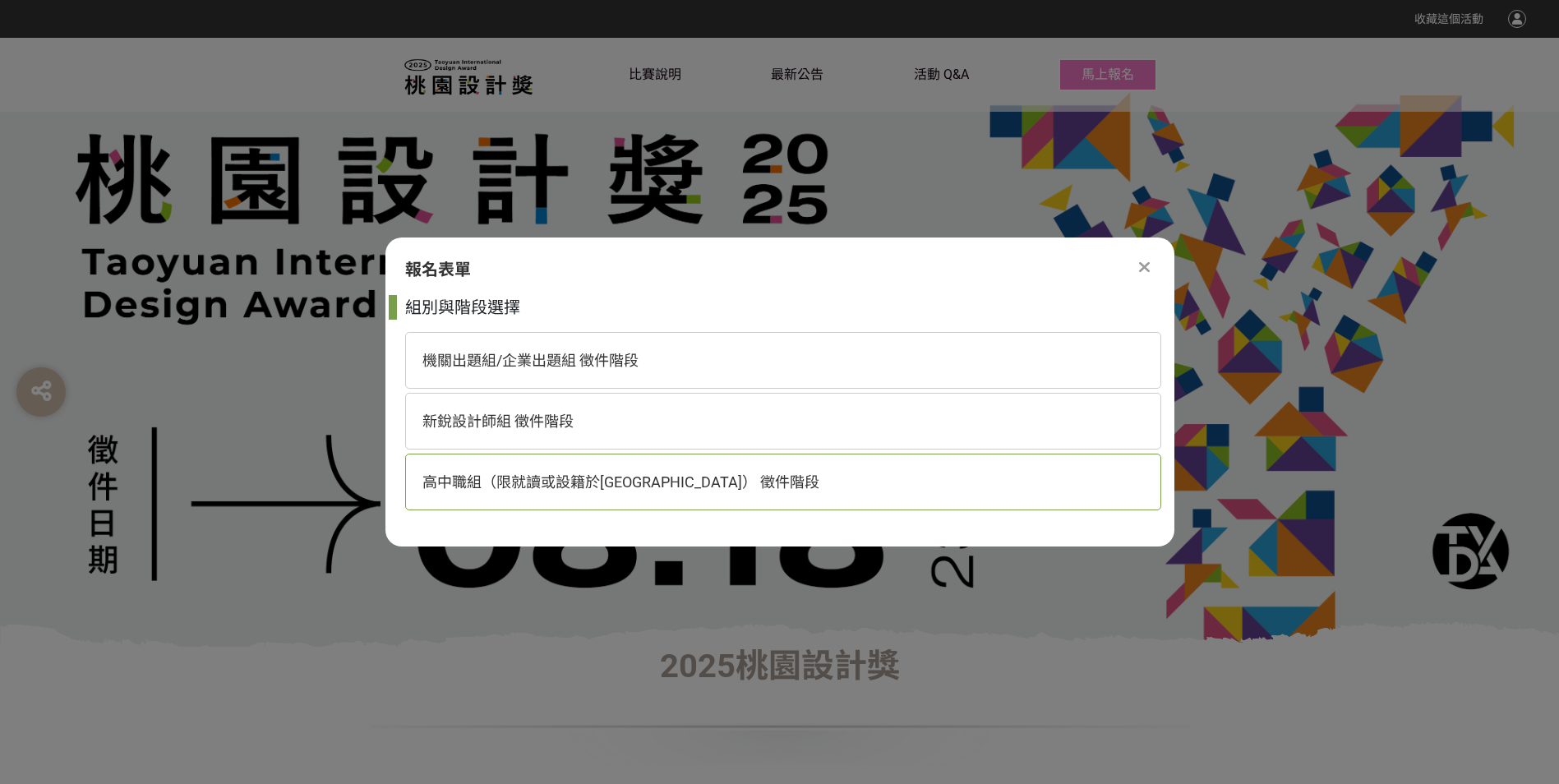
click at [757, 490] on div "高中職組（限就讀或設籍於[GEOGRAPHIC_DATA]） 徵件階段" at bounding box center [782, 481] width 756 height 56
select select "185193:185426"
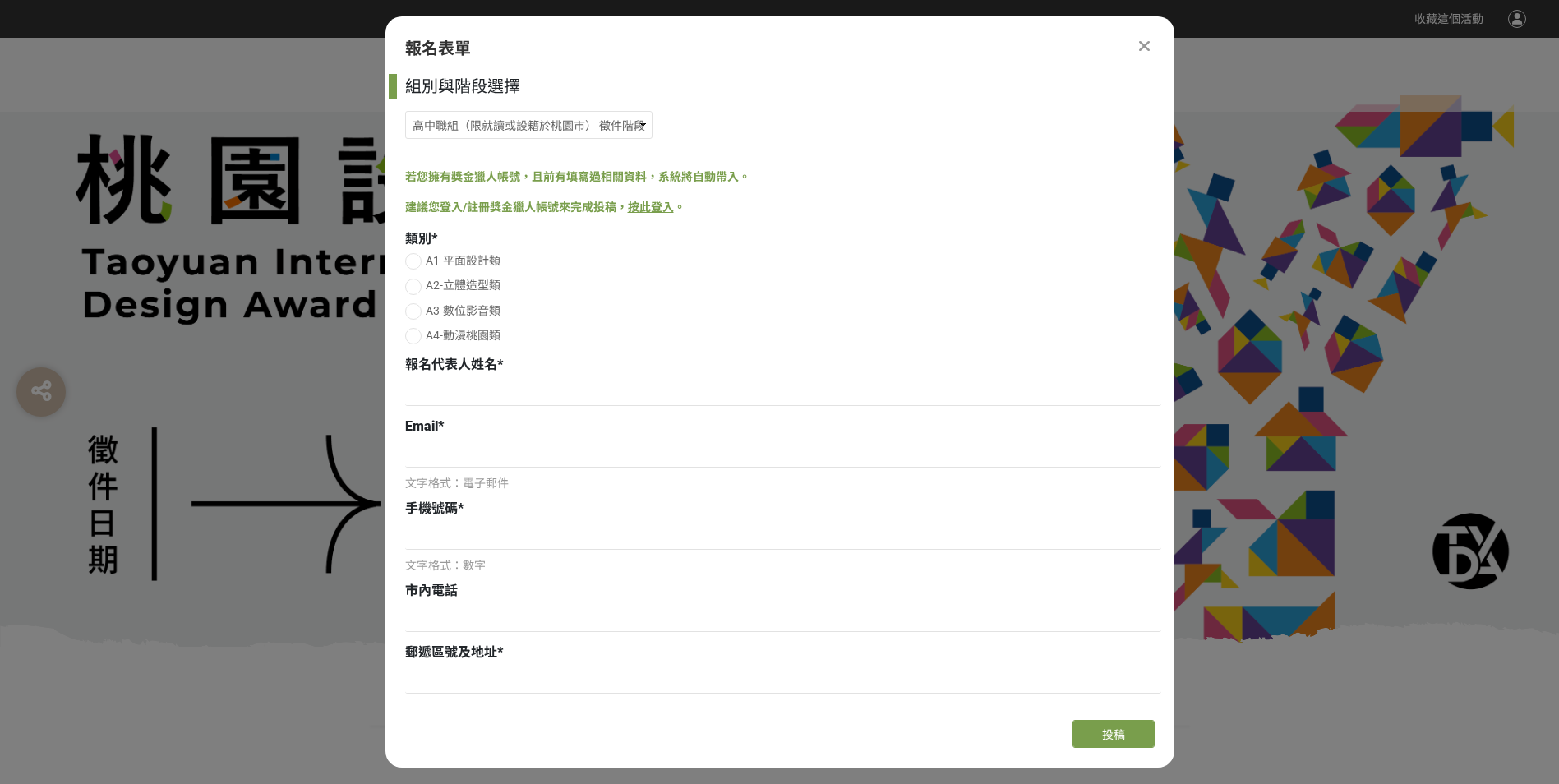
click at [409, 336] on div at bounding box center [413, 336] width 17 height 16
radio input "true"
click at [463, 408] on div at bounding box center [782, 393] width 756 height 32
click at [464, 401] on input at bounding box center [782, 391] width 756 height 28
type input "[PERSON_NAME]"
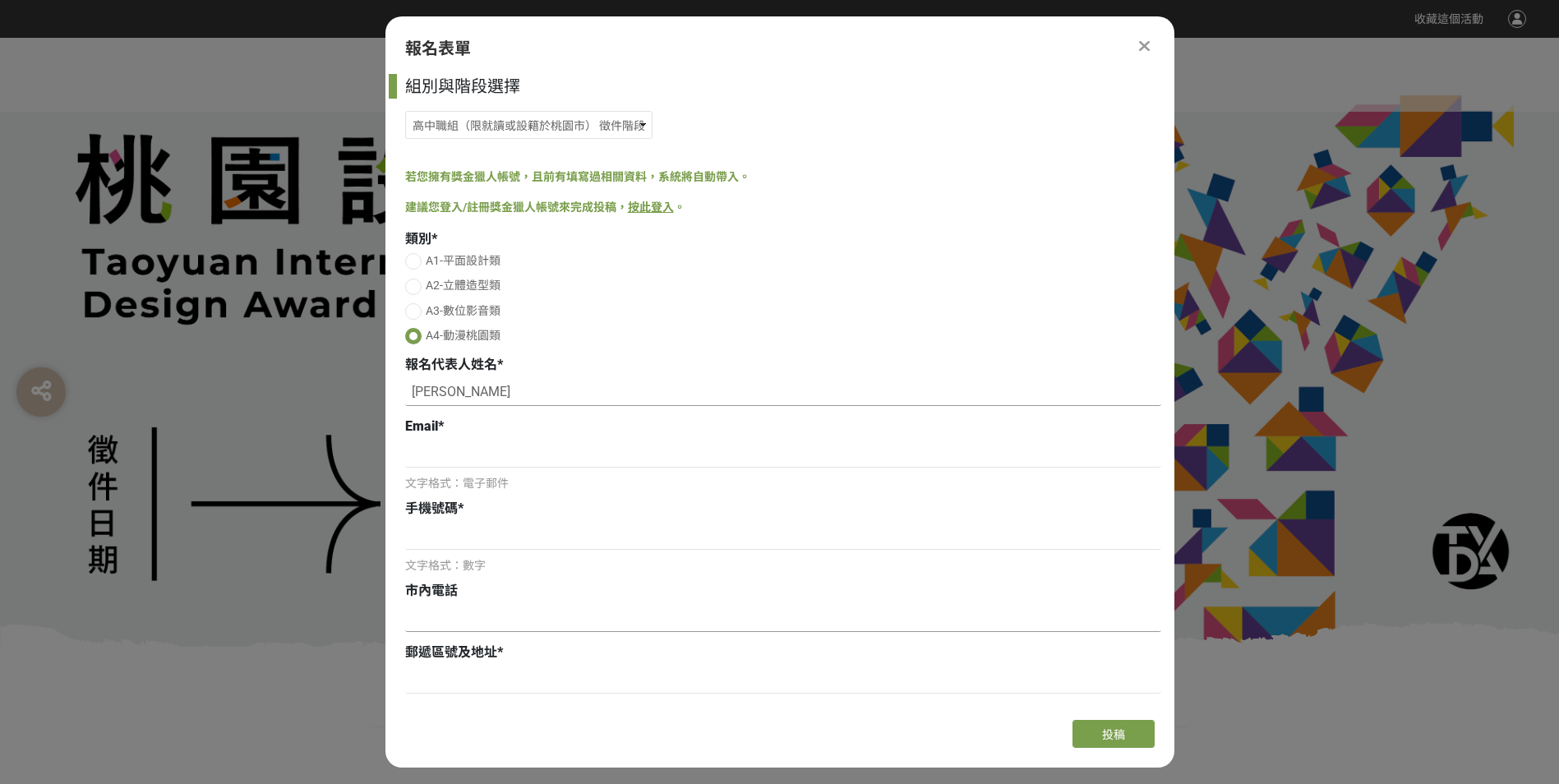
type input "0971671077"
click at [553, 458] on input at bounding box center [782, 453] width 756 height 28
type input "[EMAIL_ADDRESS][DOMAIN_NAME]"
click at [549, 543] on input at bounding box center [782, 536] width 756 height 28
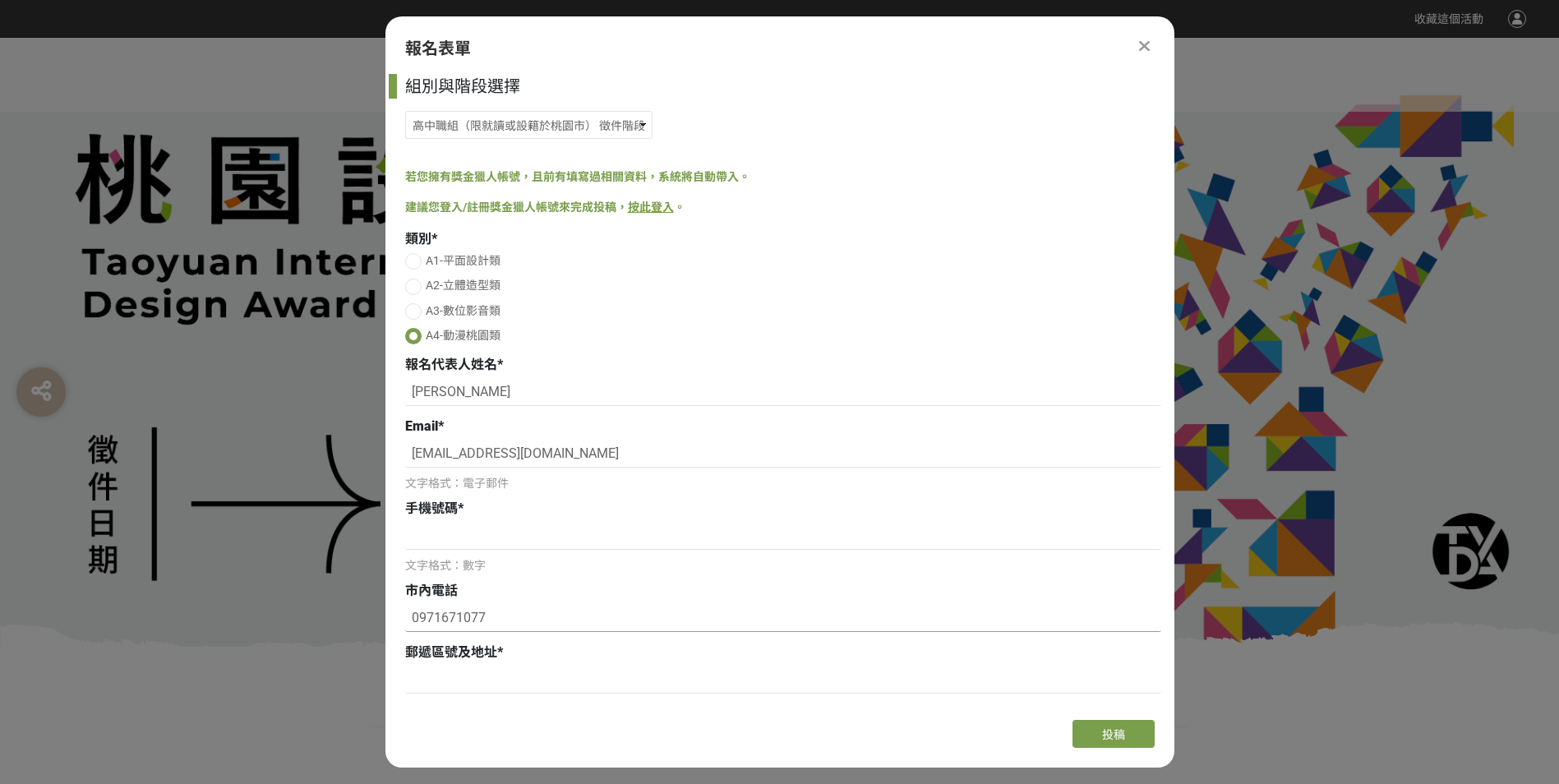
click at [528, 626] on input "0971671077" at bounding box center [782, 617] width 756 height 28
click at [517, 628] on input "0971671077" at bounding box center [782, 617] width 756 height 28
click at [481, 532] on input at bounding box center [782, 536] width 756 height 28
paste input "0971671077"
type input "0971671077"
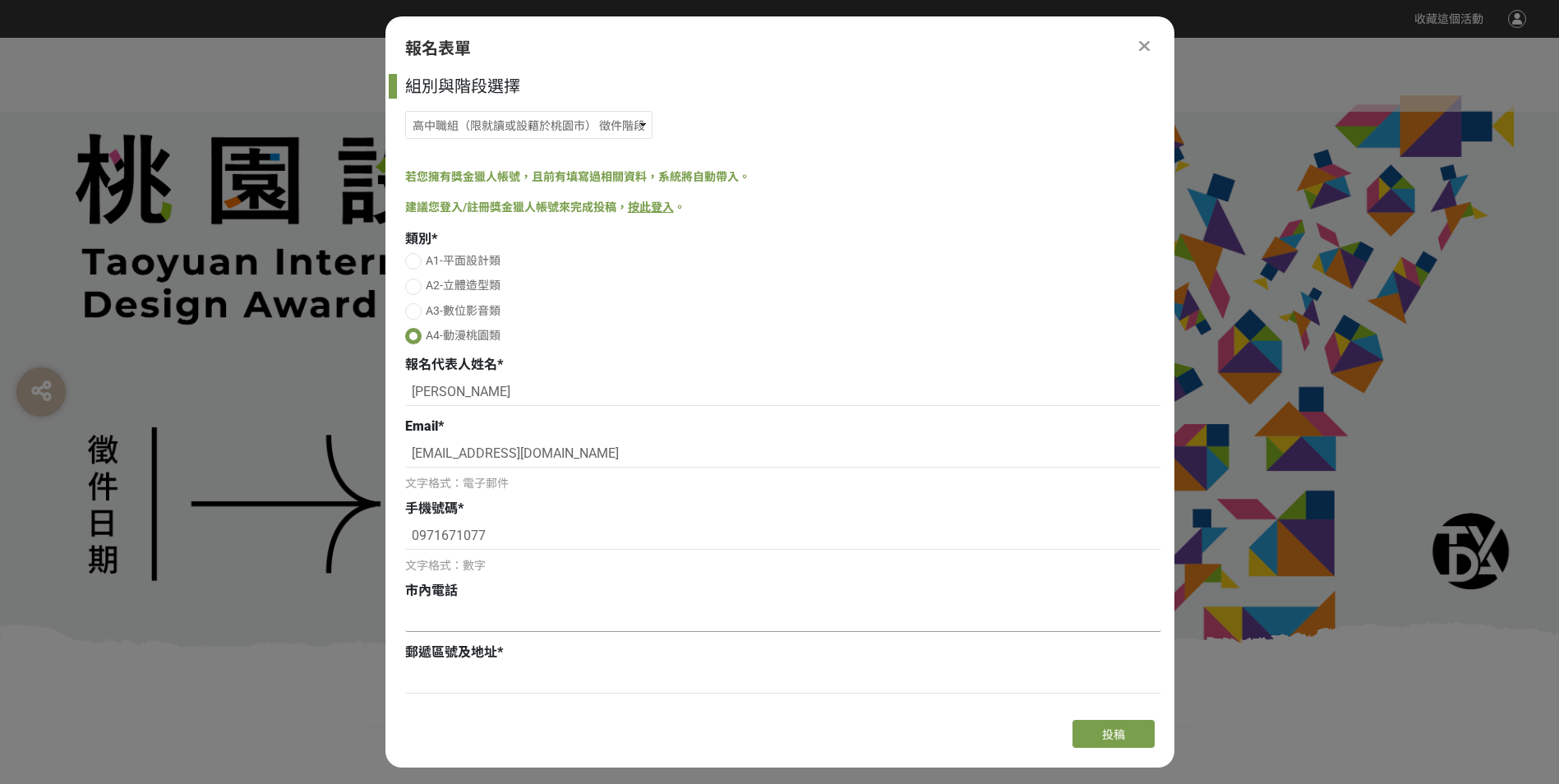
click at [504, 623] on input at bounding box center [782, 617] width 756 height 28
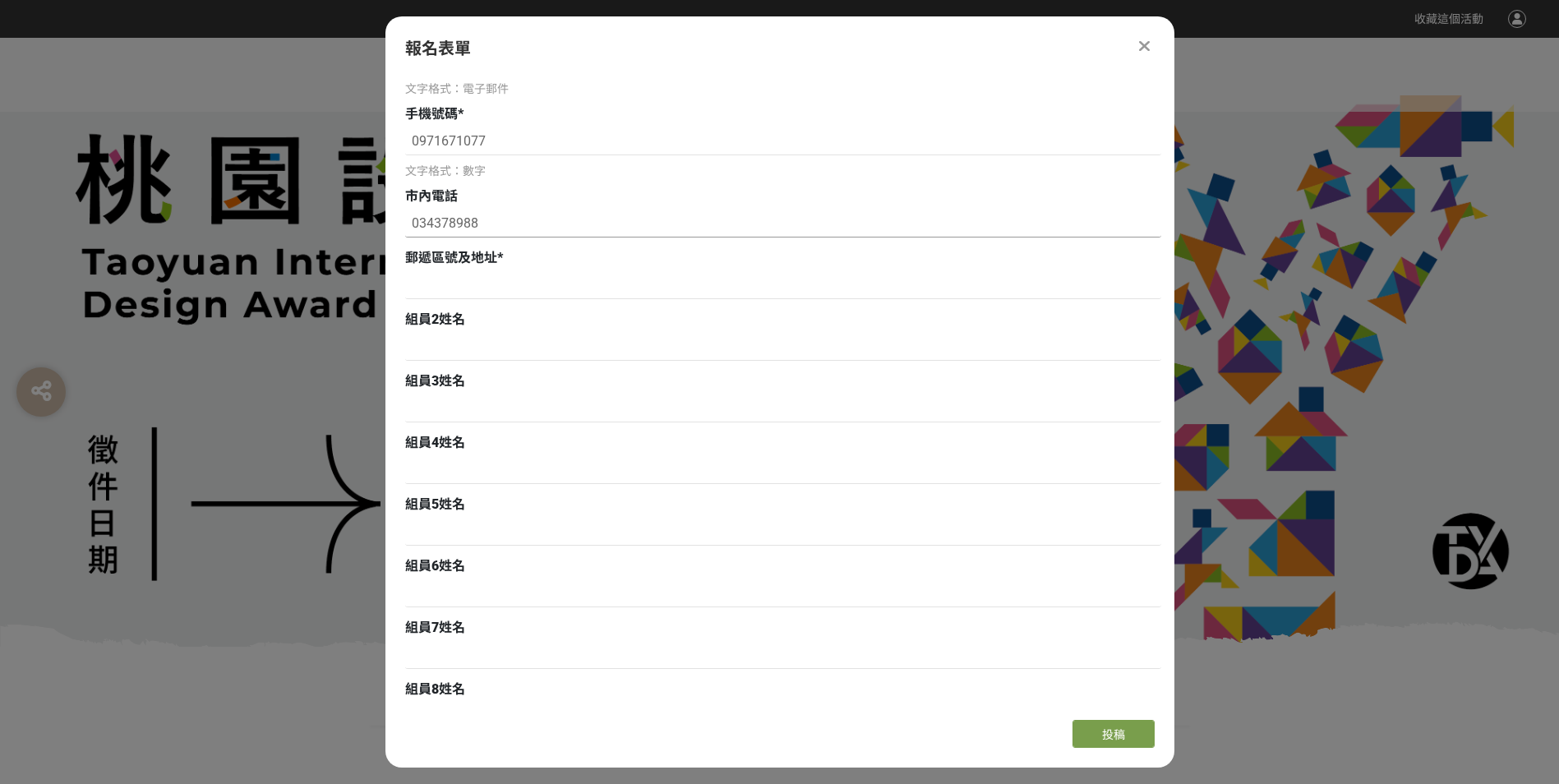
scroll to position [493, 0]
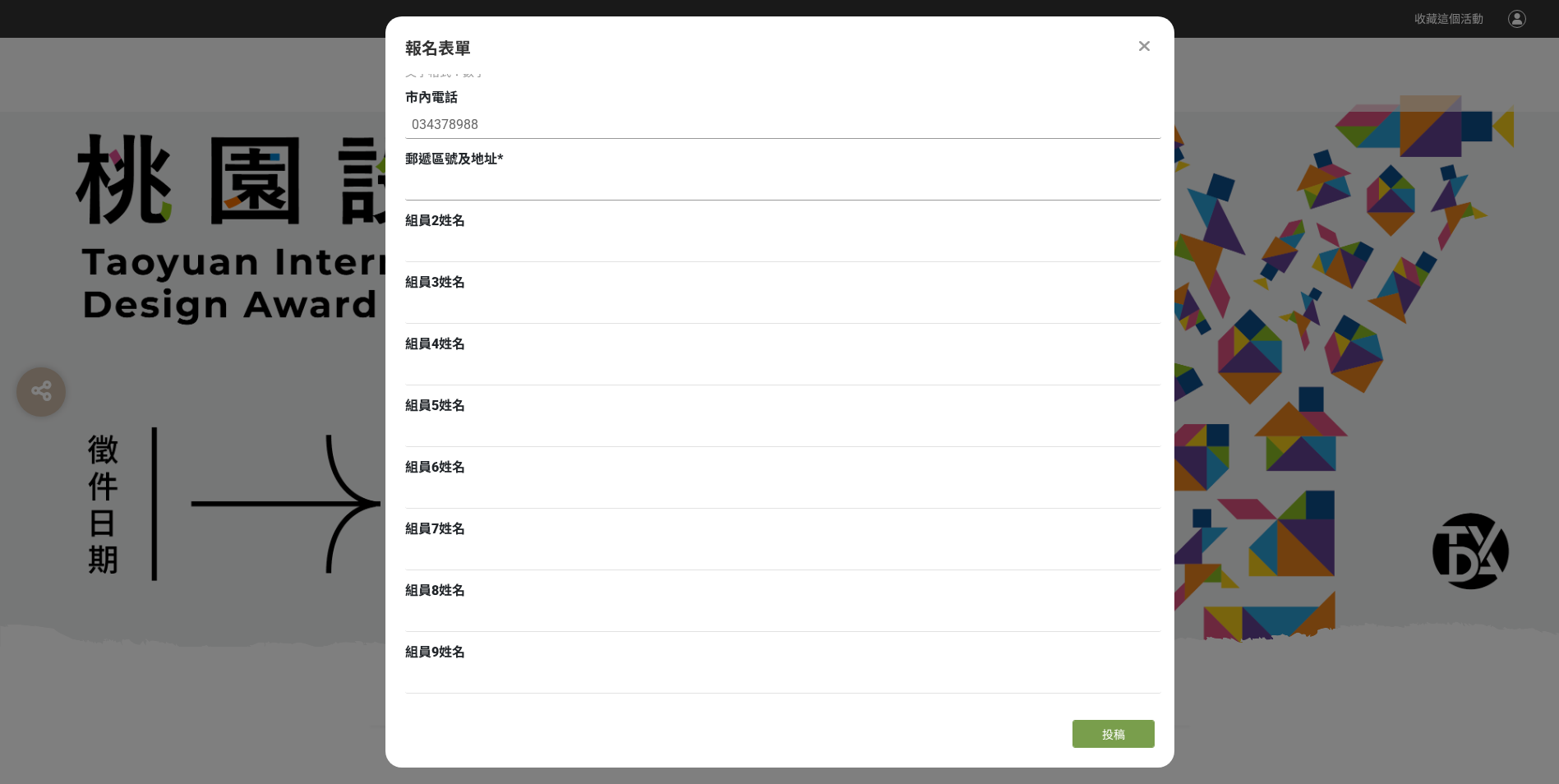
type input "034378988"
click at [475, 198] on input at bounding box center [782, 186] width 756 height 28
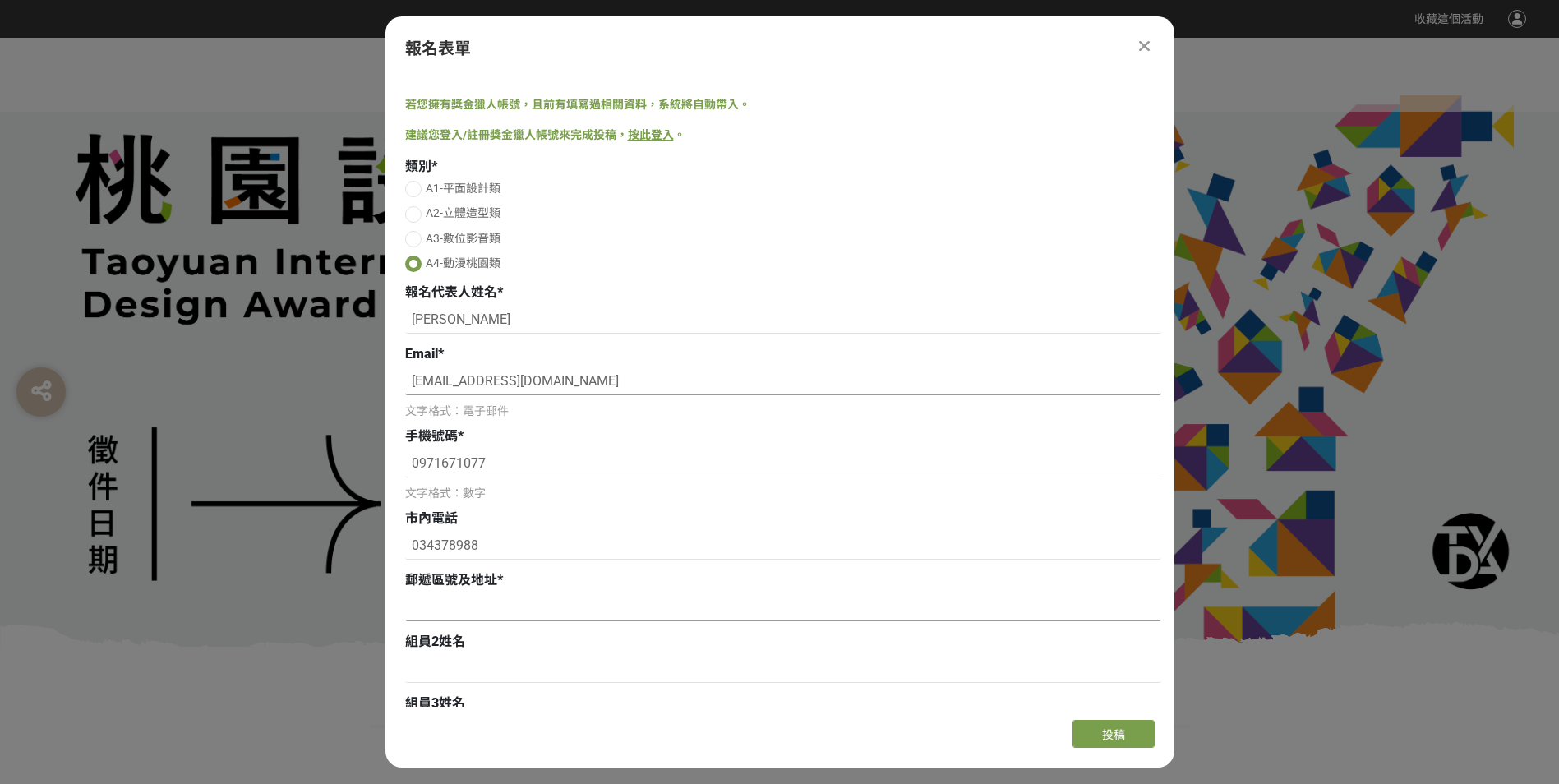
scroll to position [0, 0]
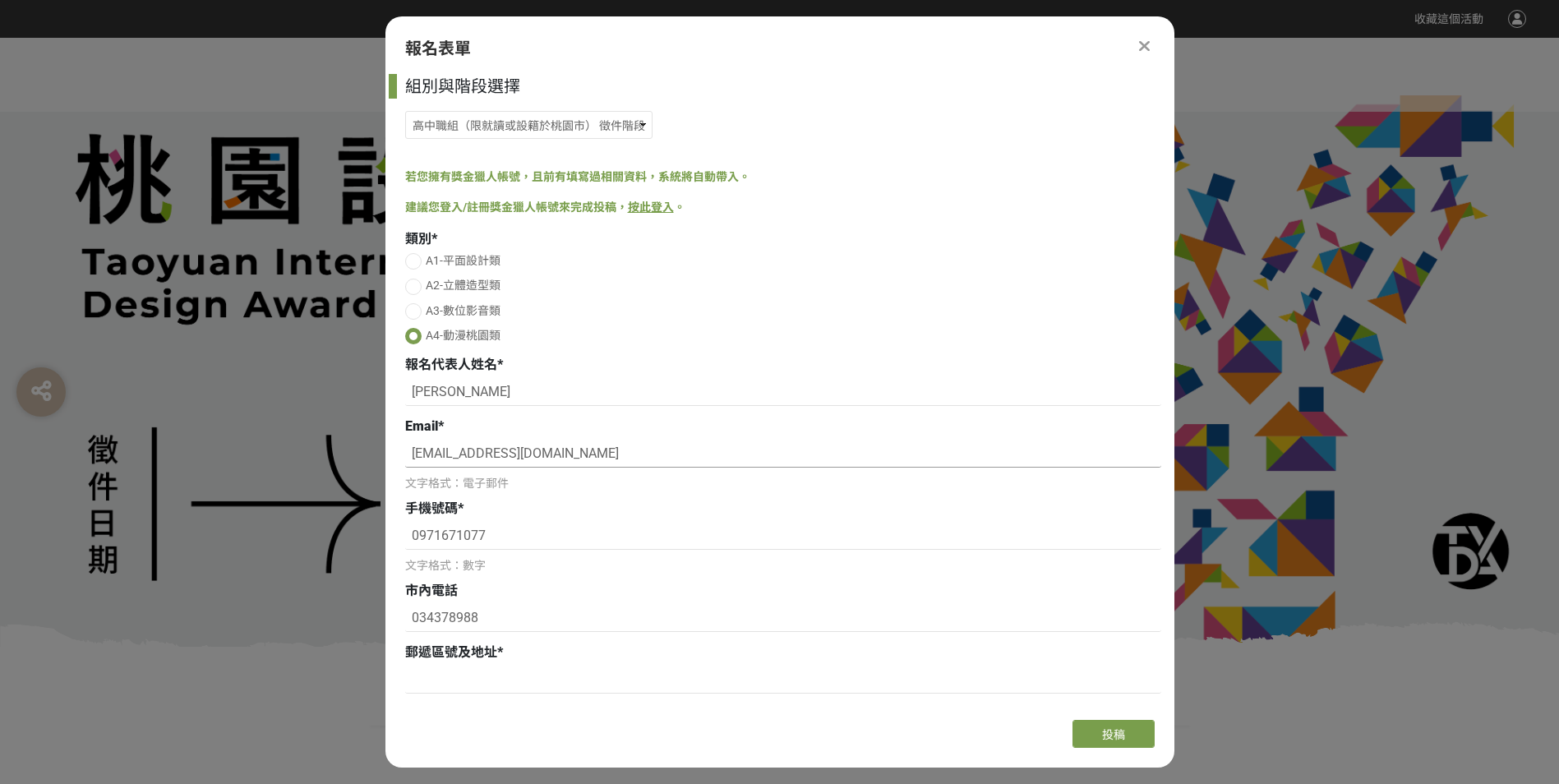
click at [576, 458] on input "[EMAIL_ADDRESS][DOMAIN_NAME]" at bounding box center [782, 453] width 756 height 28
drag, startPoint x: 589, startPoint y: 454, endPoint x: 322, endPoint y: 447, distance: 267.1
paste input "[EMAIL_ADDRESS][DOMAIN_NAME]"
type input "[EMAIL_ADDRESS][DOMAIN_NAME]"
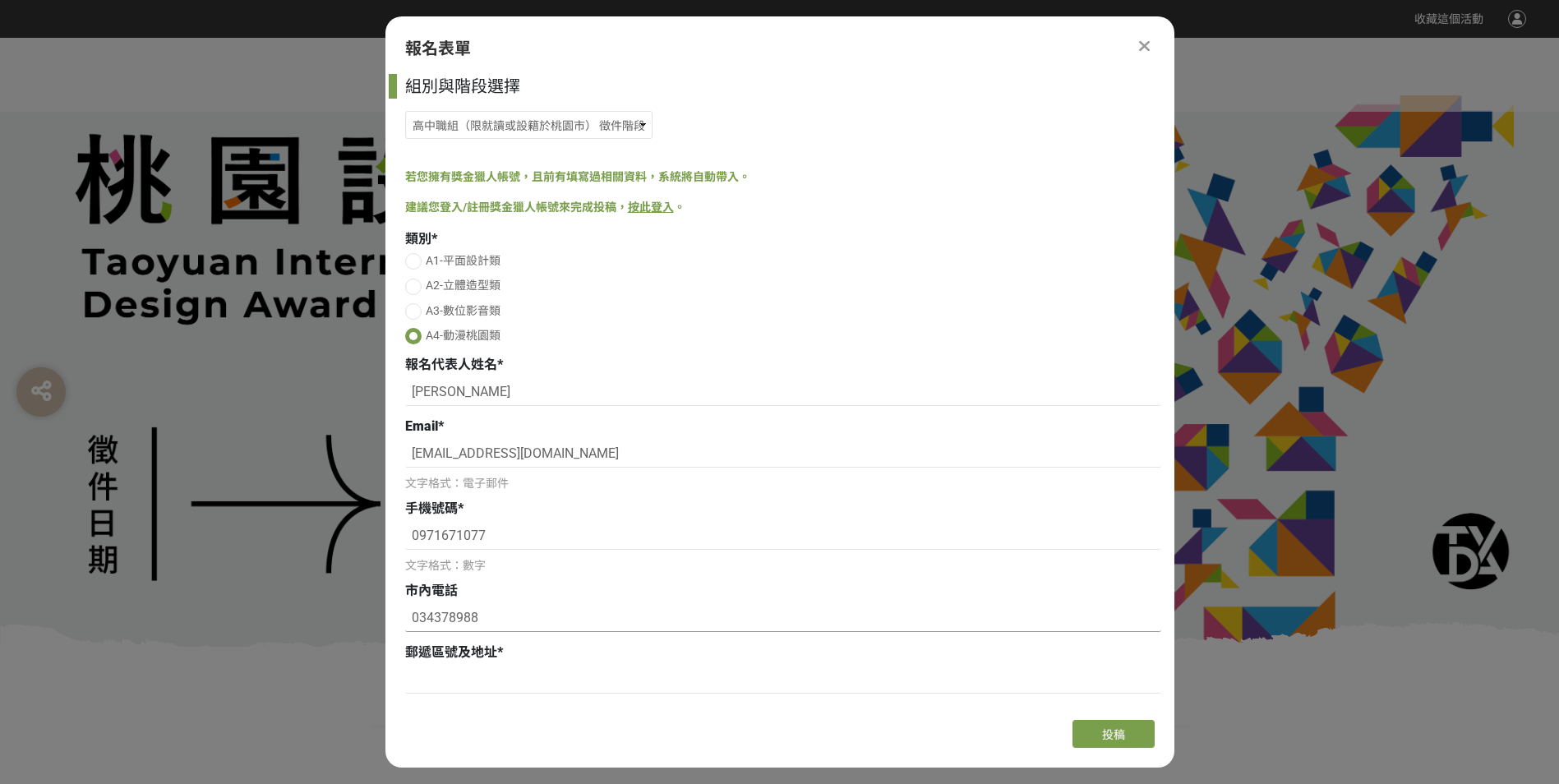
click at [579, 623] on input "034378988" at bounding box center [782, 617] width 756 height 28
click at [414, 454] on input "[EMAIL_ADDRESS][DOMAIN_NAME]" at bounding box center [782, 453] width 756 height 28
click at [630, 455] on input "[EMAIL_ADDRESS][DOMAIN_NAME]" at bounding box center [782, 453] width 756 height 28
click at [602, 516] on div "手機號碼 *" at bounding box center [782, 508] width 756 height 19
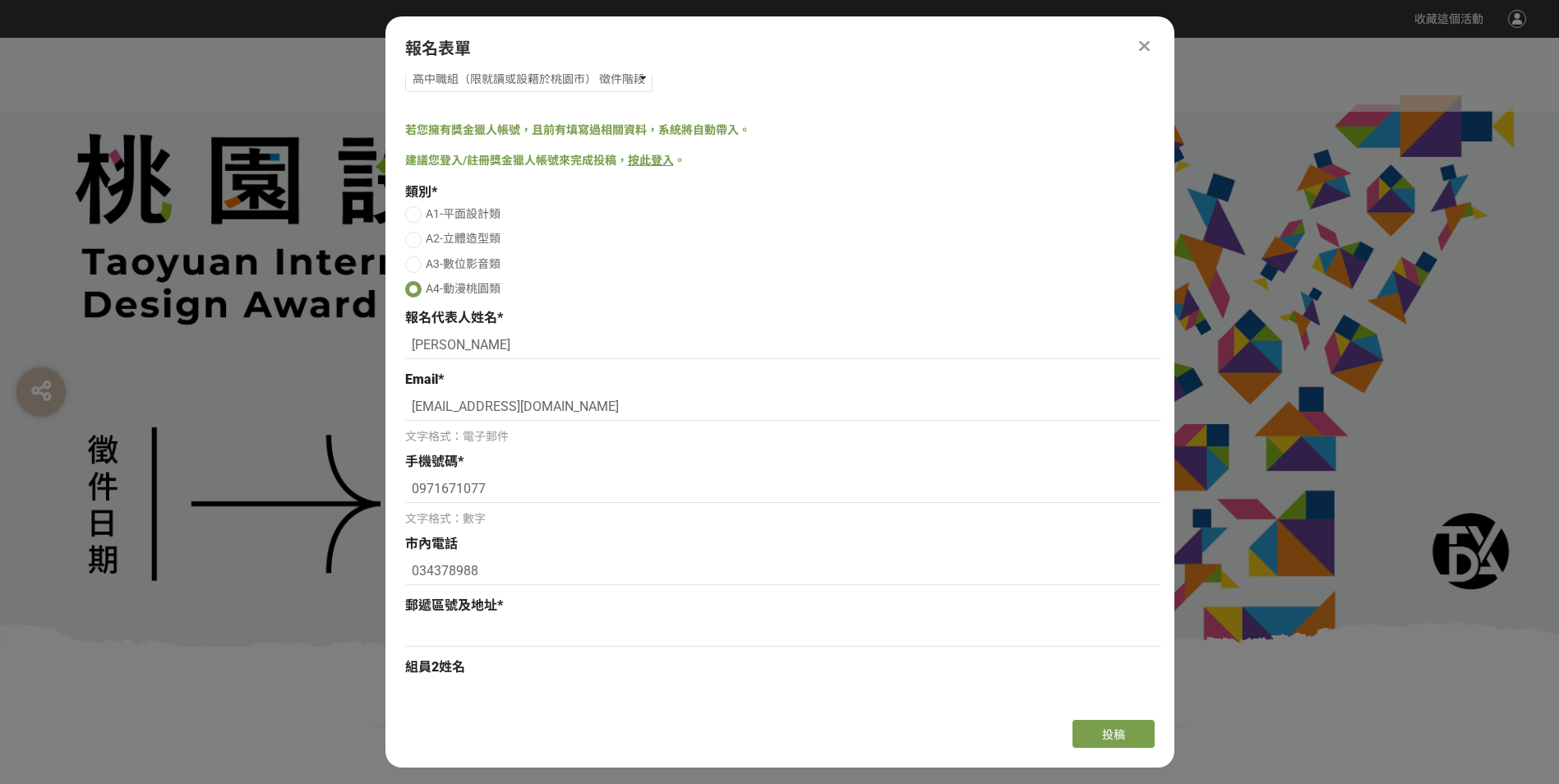
scroll to position [82, 0]
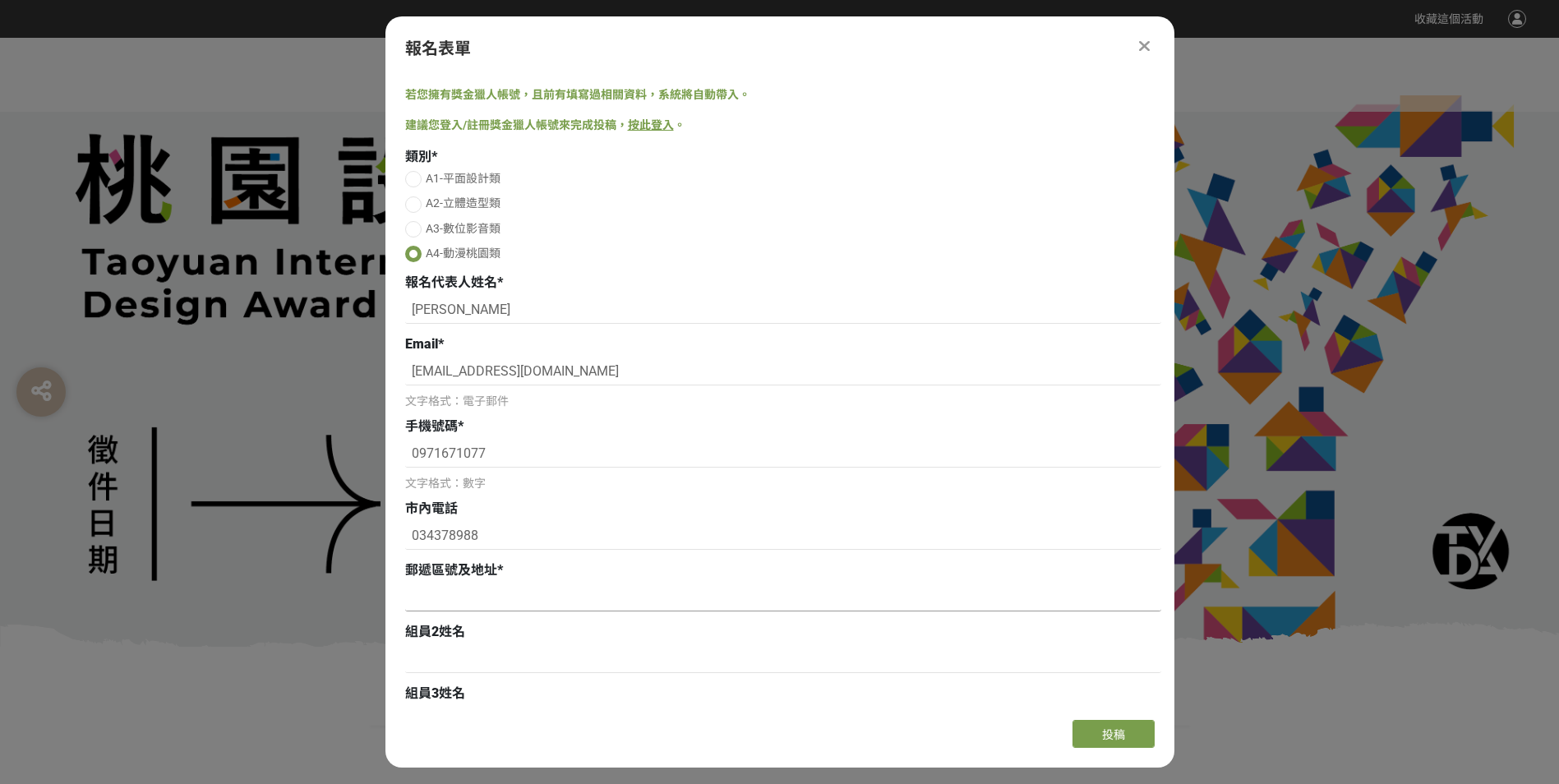
click at [494, 589] on input at bounding box center [782, 597] width 756 height 28
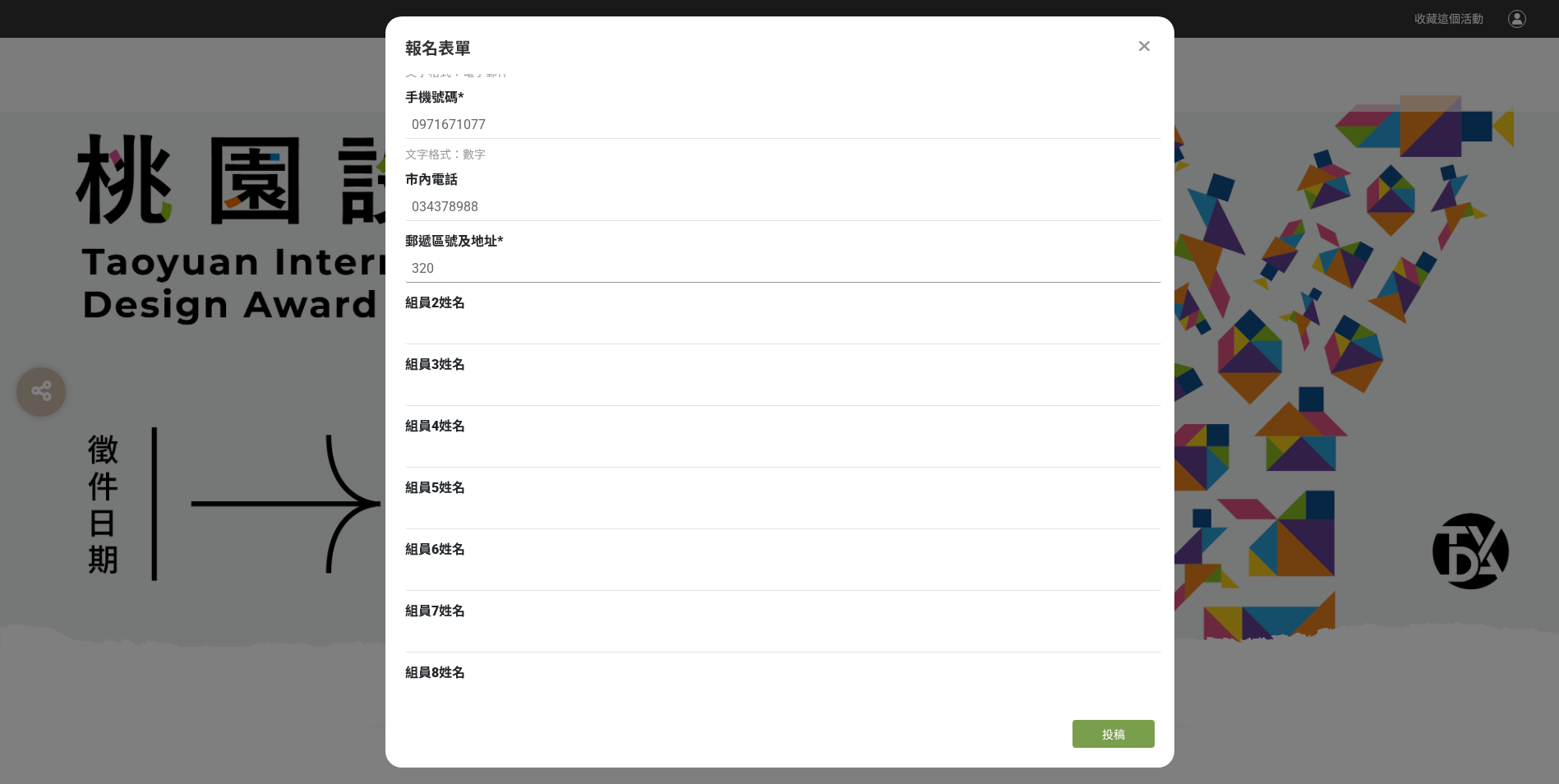
scroll to position [329, 0]
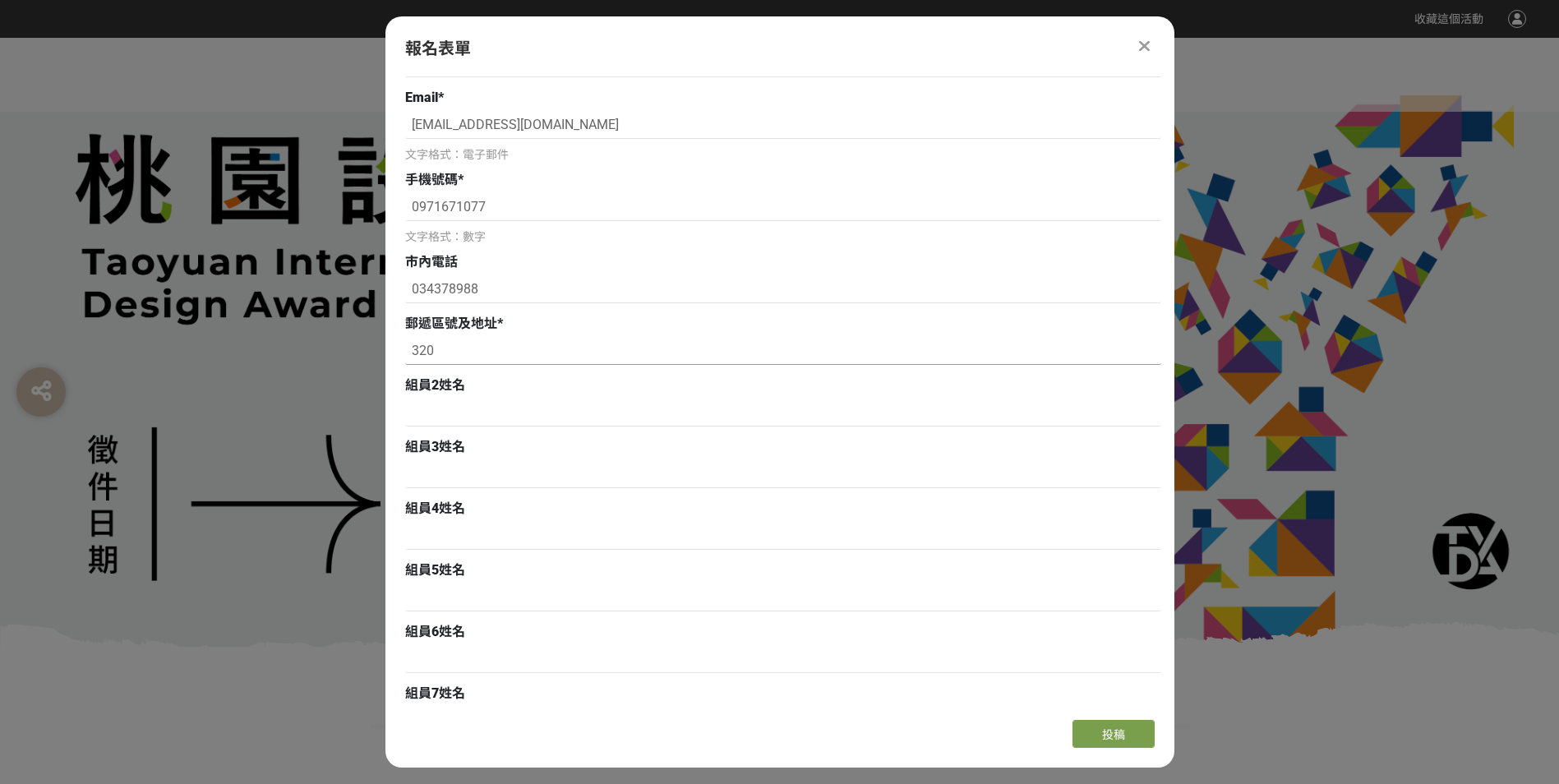
click at [454, 354] on input "320" at bounding box center [782, 350] width 756 height 28
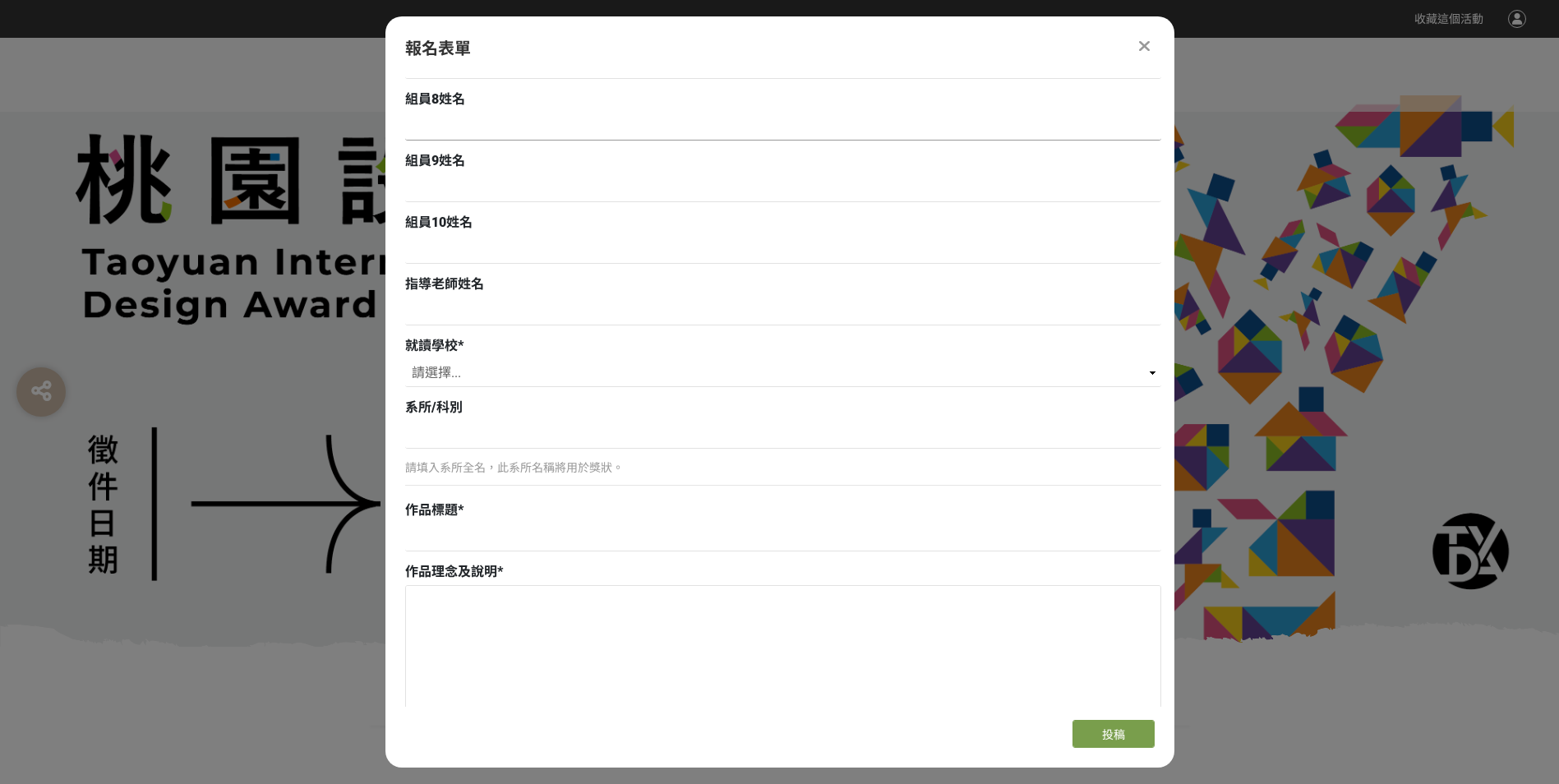
scroll to position [986, 0]
type input "320[STREET_ADDRESS]"
click at [521, 306] on input at bounding box center [782, 310] width 756 height 28
type input "[PERSON_NAME]"
click at [458, 375] on select "請選擇... 私立淡江高中 私立康橋高中 私立[GEOGRAPHIC_DATA]裕德高級中等學校 財團法人南山高中 財團法人恆毅高中 私立聖心女中 私立[GE…" at bounding box center [782, 371] width 756 height 28
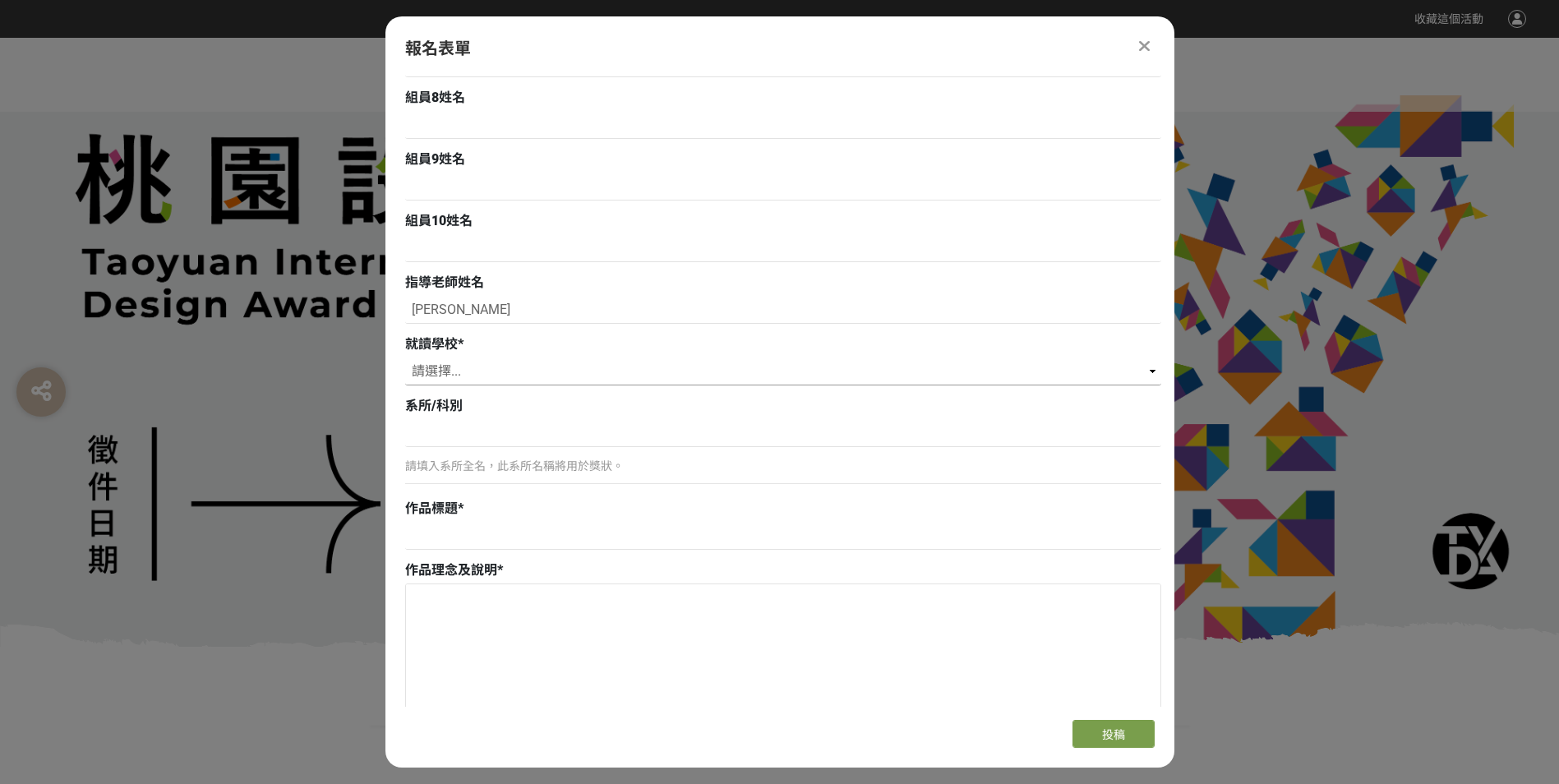
click at [405, 357] on select "請選擇... 私立淡江高中 私立康橋高中 私立[GEOGRAPHIC_DATA]裕德高級中等學校 財團法人南山高中 財團法人恆毅高中 私立聖心女中 私立[GE…" at bounding box center [782, 371] width 756 height 28
click at [513, 372] on select "請選擇... 私立淡江高中 私立康橋高中 私立[GEOGRAPHIC_DATA]裕德高級中等學校 財團法人南山高中 財團法人恆毅高中 私立聖心女中 私立[GE…" at bounding box center [782, 371] width 756 height 28
select select "[GEOGRAPHIC_DATA][GEOGRAPHIC_DATA]"
click at [405, 357] on select "請選擇... 私立淡江高中 私立康橋高中 私立[GEOGRAPHIC_DATA]裕德高級中等學校 財團法人南山高中 財團法人恆毅高中 私立聖心女中 私立[GE…" at bounding box center [782, 371] width 756 height 28
click at [591, 367] on select "請選擇... 私立淡江高中 私立康橋高中 私立[GEOGRAPHIC_DATA]裕德高級中等學校 財團法人南山高中 財團法人恆毅高中 私立聖心女中 私立[GE…" at bounding box center [782, 371] width 756 height 28
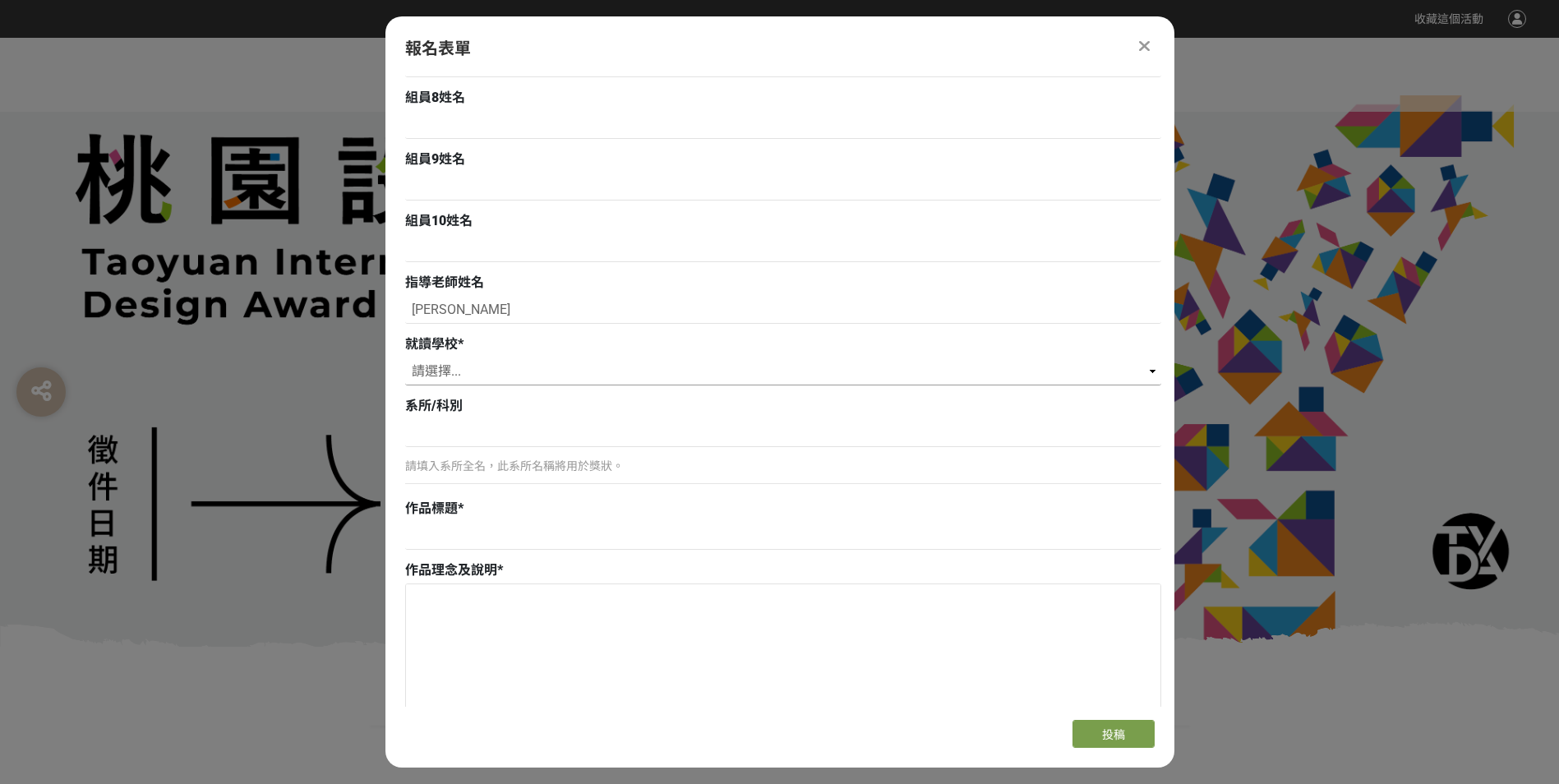
click at [405, 357] on select "請選擇... 私立淡江高中 私立康橋高中 私立[GEOGRAPHIC_DATA]裕德高級中等學校 財團法人南山高中 財團法人恆毅高中 私立聖心女中 私立[GE…" at bounding box center [782, 371] width 756 height 28
click at [532, 433] on input at bounding box center [782, 433] width 756 height 28
type input "多媒體設計科"
click at [509, 465] on p "請填入系所全名，此系所名稱將用於獎狀。" at bounding box center [782, 467] width 756 height 17
click at [566, 471] on p "請填入系所全名，此系所名稱將用於獎狀。" at bounding box center [782, 467] width 756 height 17
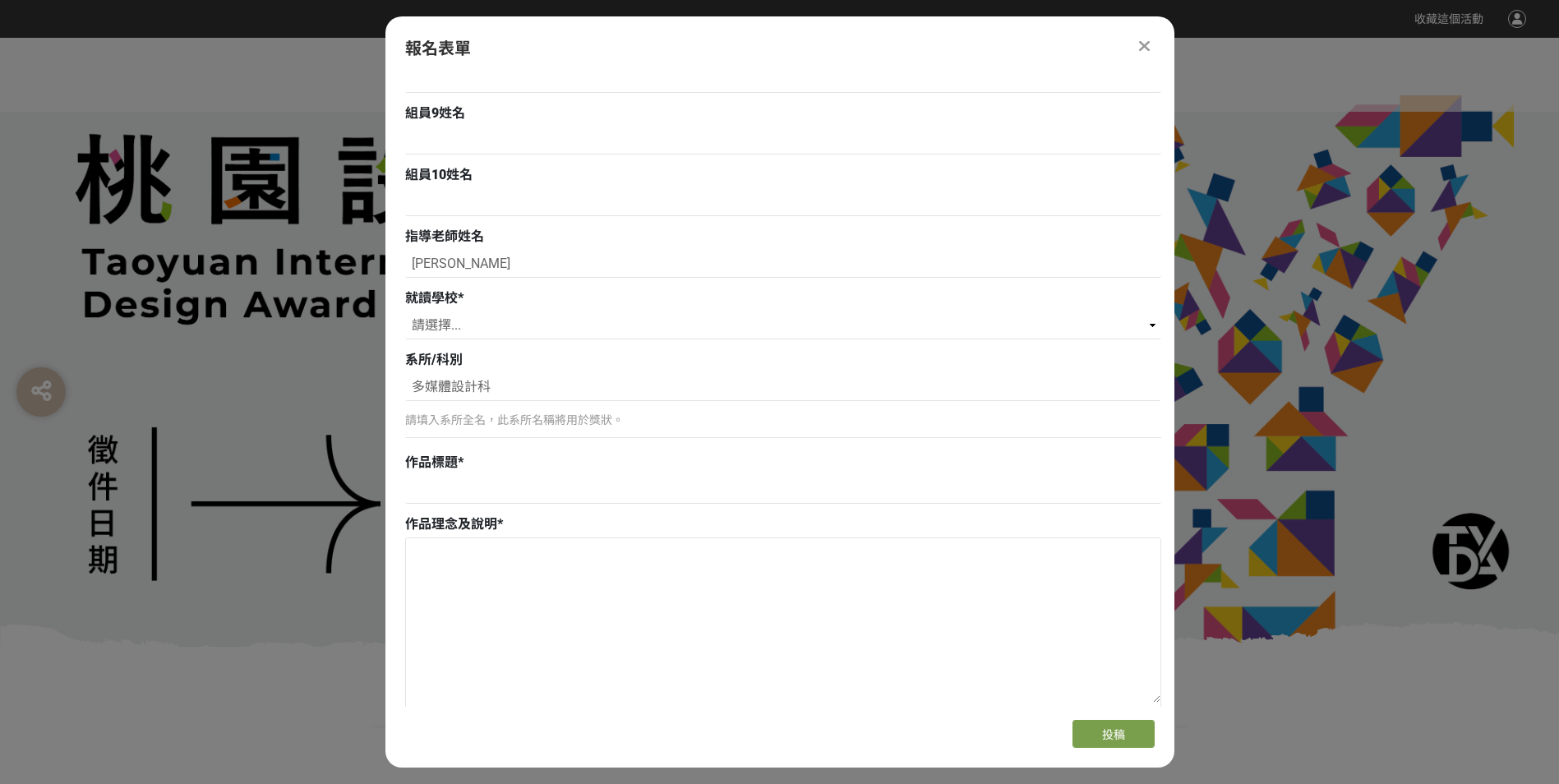
scroll to position [1068, 0]
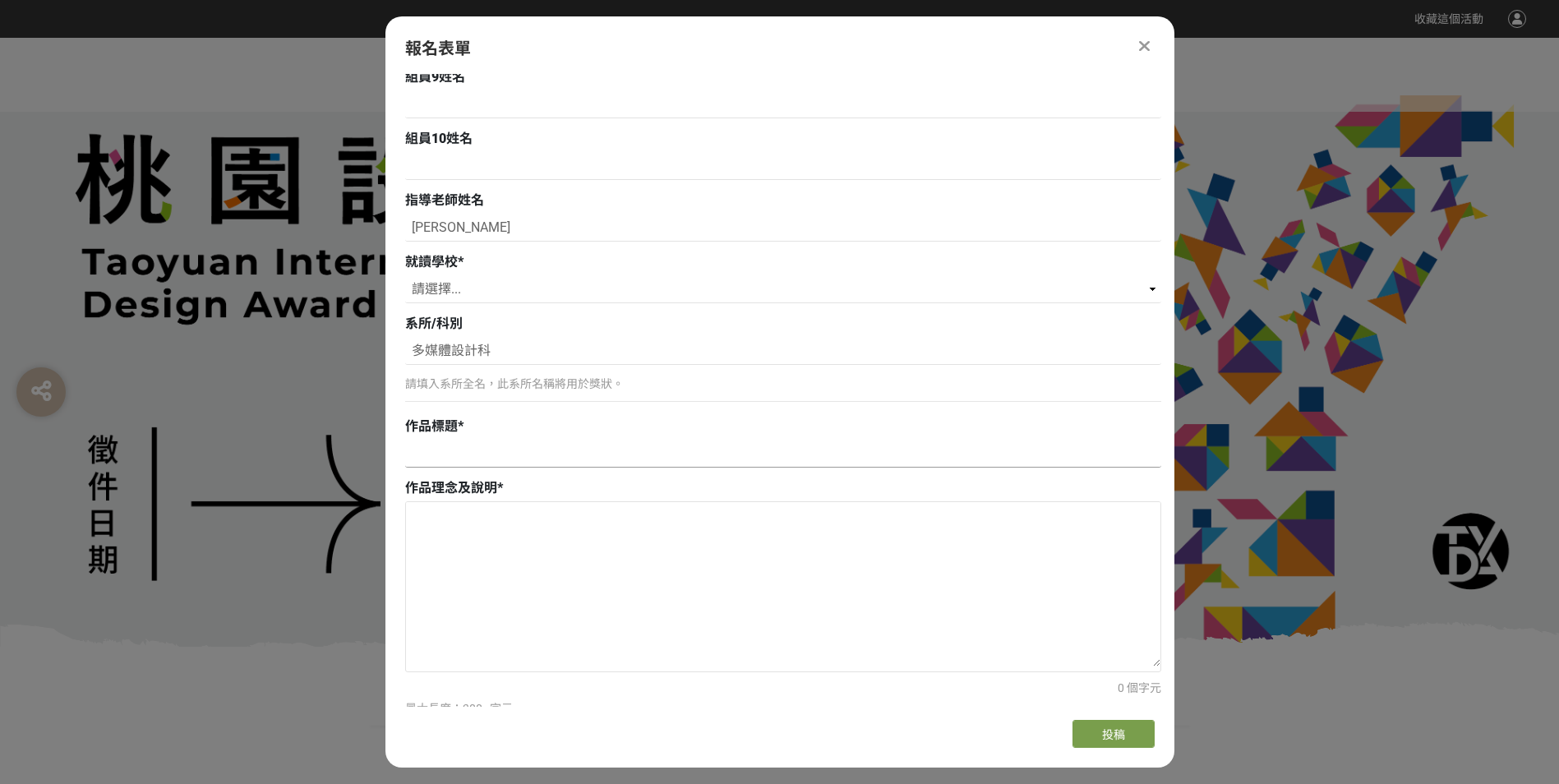
click at [416, 452] on input at bounding box center [782, 453] width 756 height 28
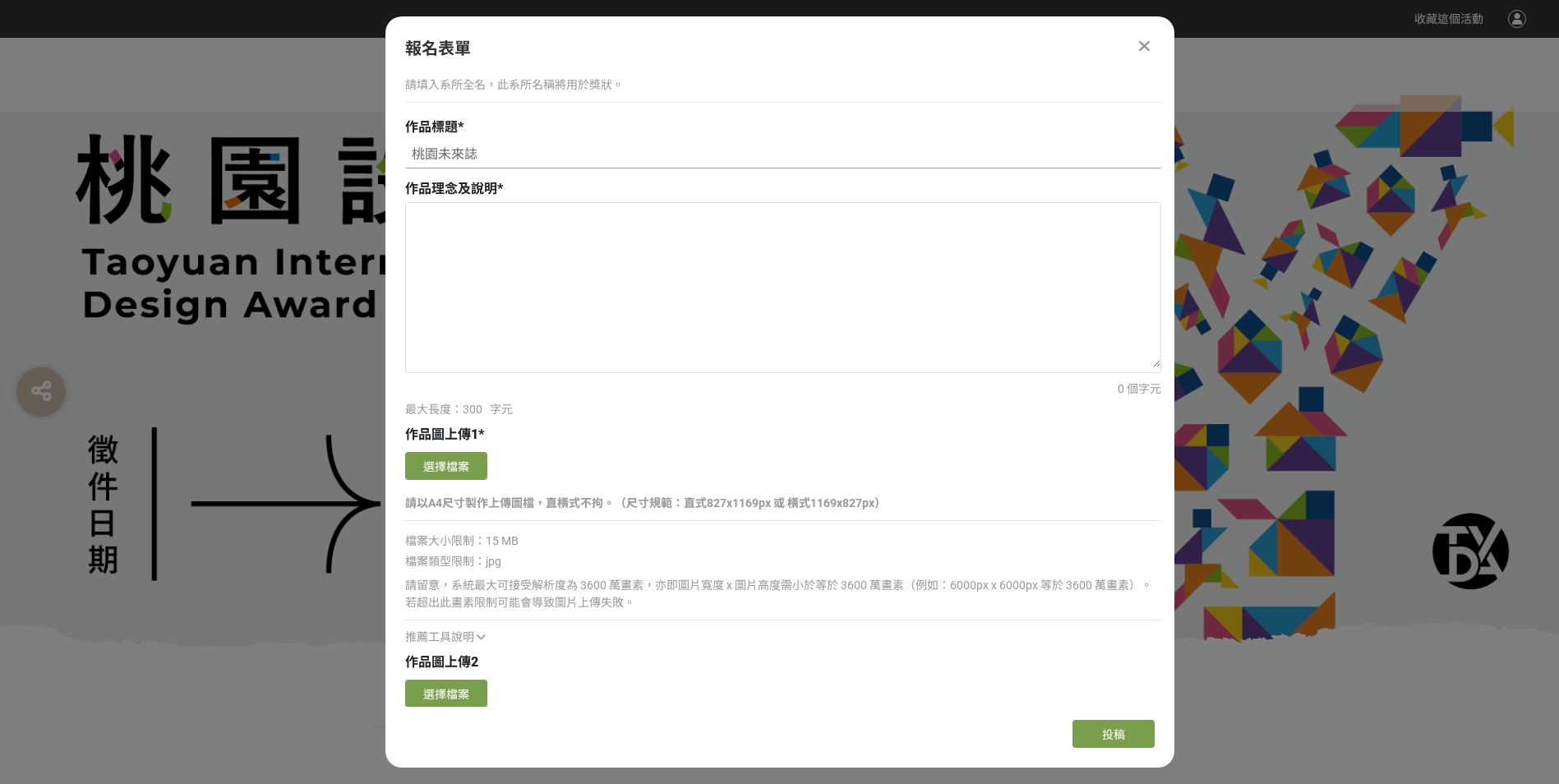
scroll to position [1396, 0]
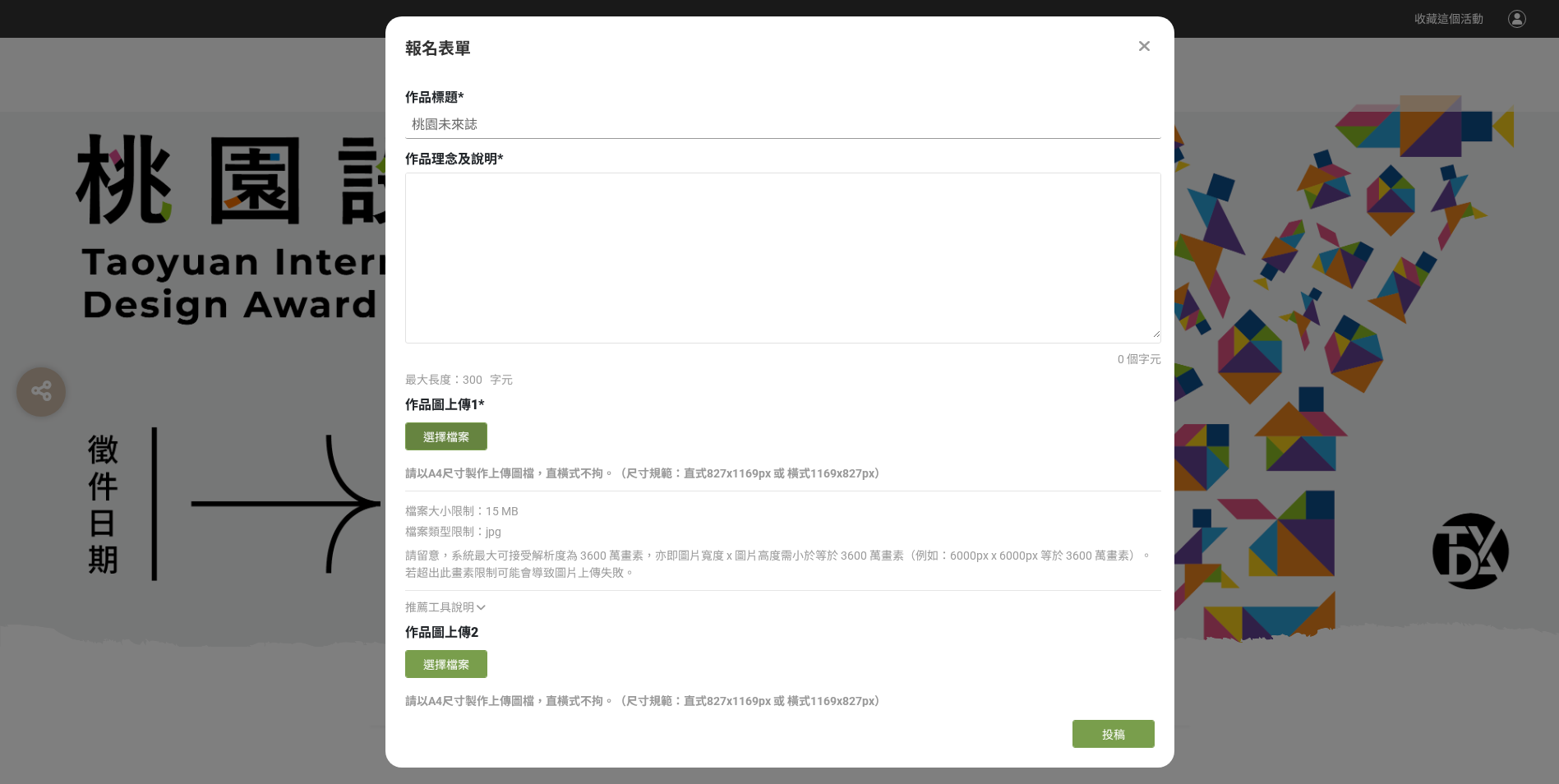
type input "桃園未來誌"
click at [450, 436] on button "選擇檔案" at bounding box center [446, 436] width 83 height 28
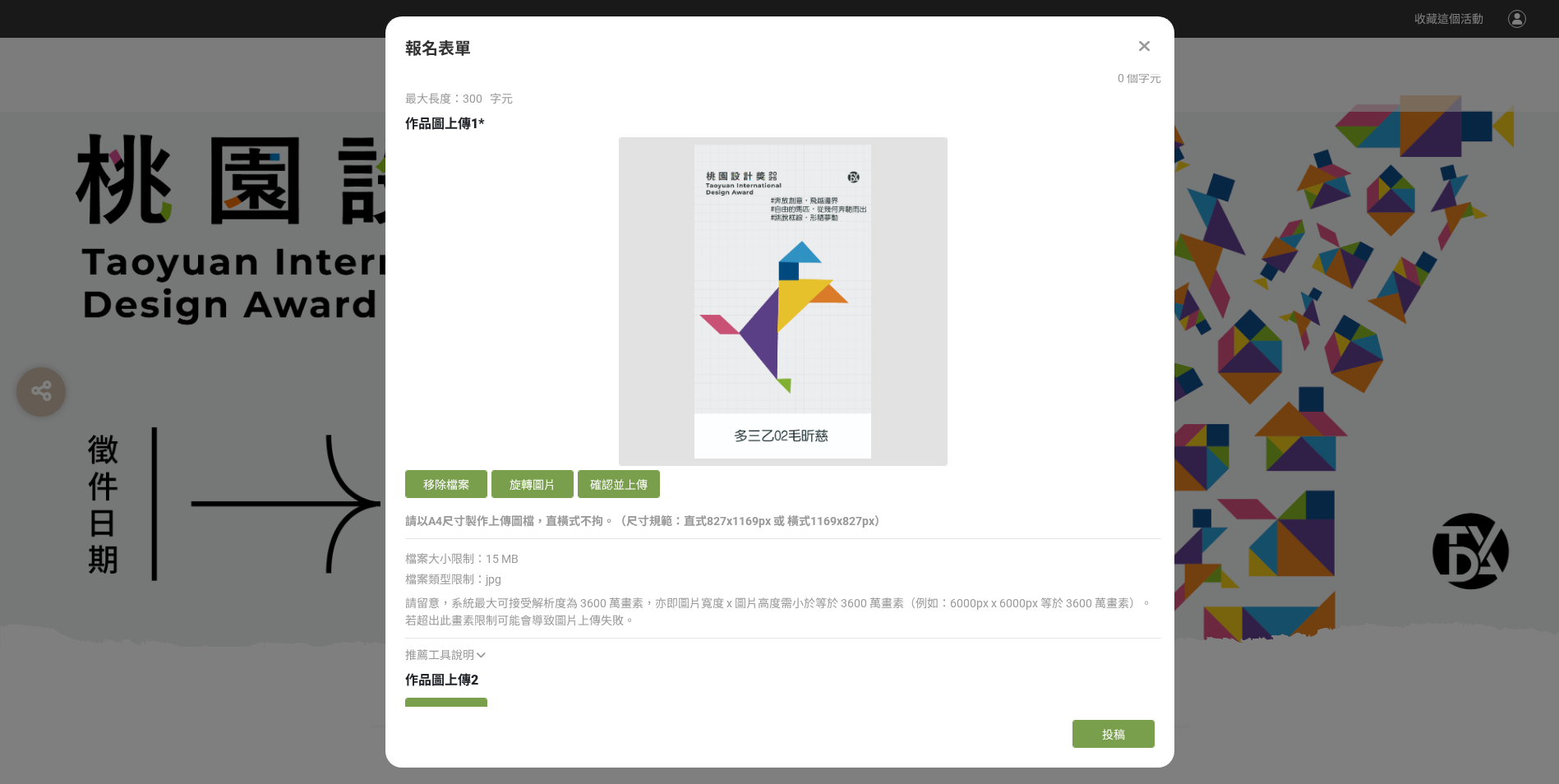
scroll to position [1725, 0]
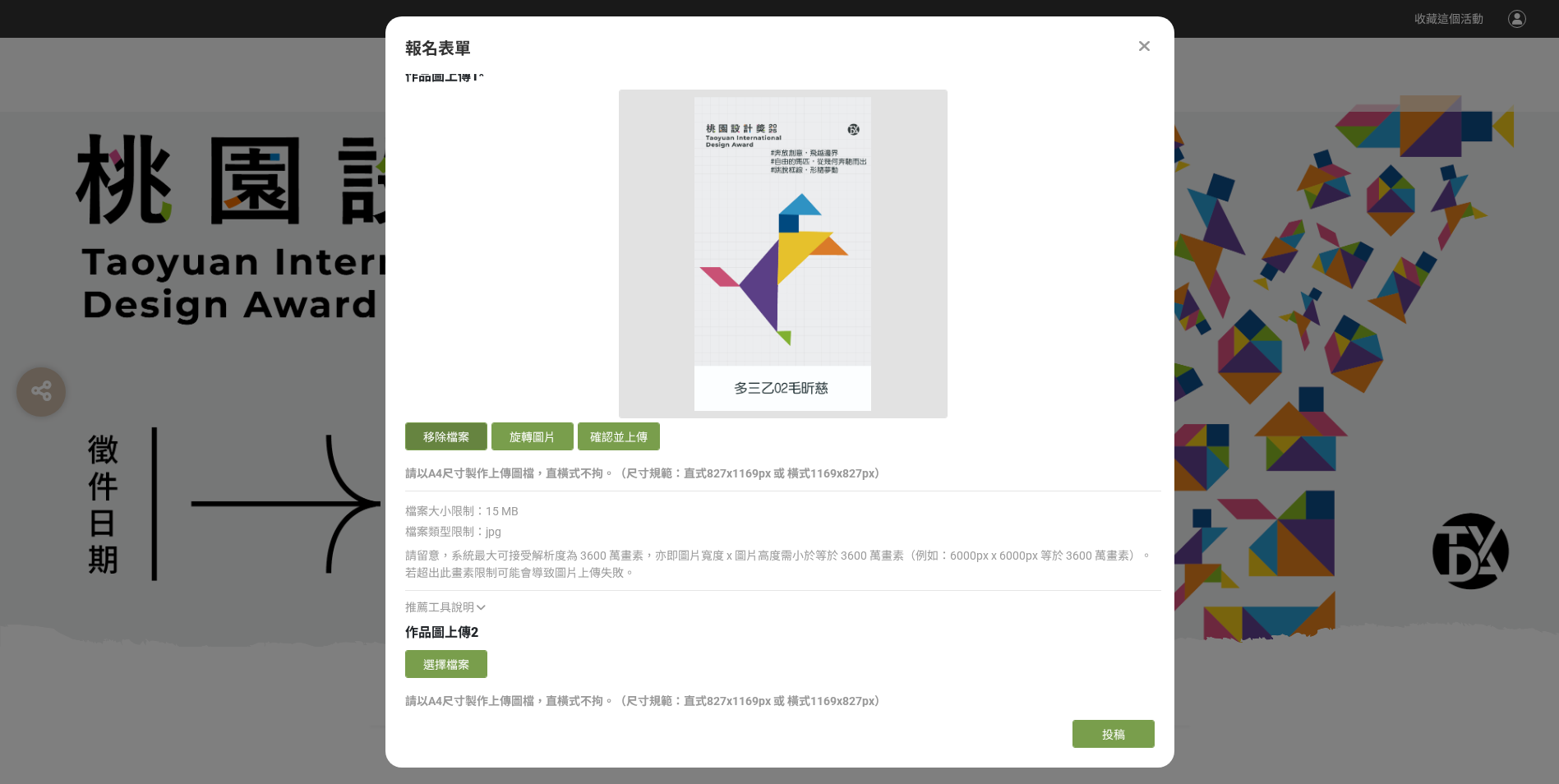
click at [448, 442] on button "移除檔案" at bounding box center [446, 436] width 83 height 28
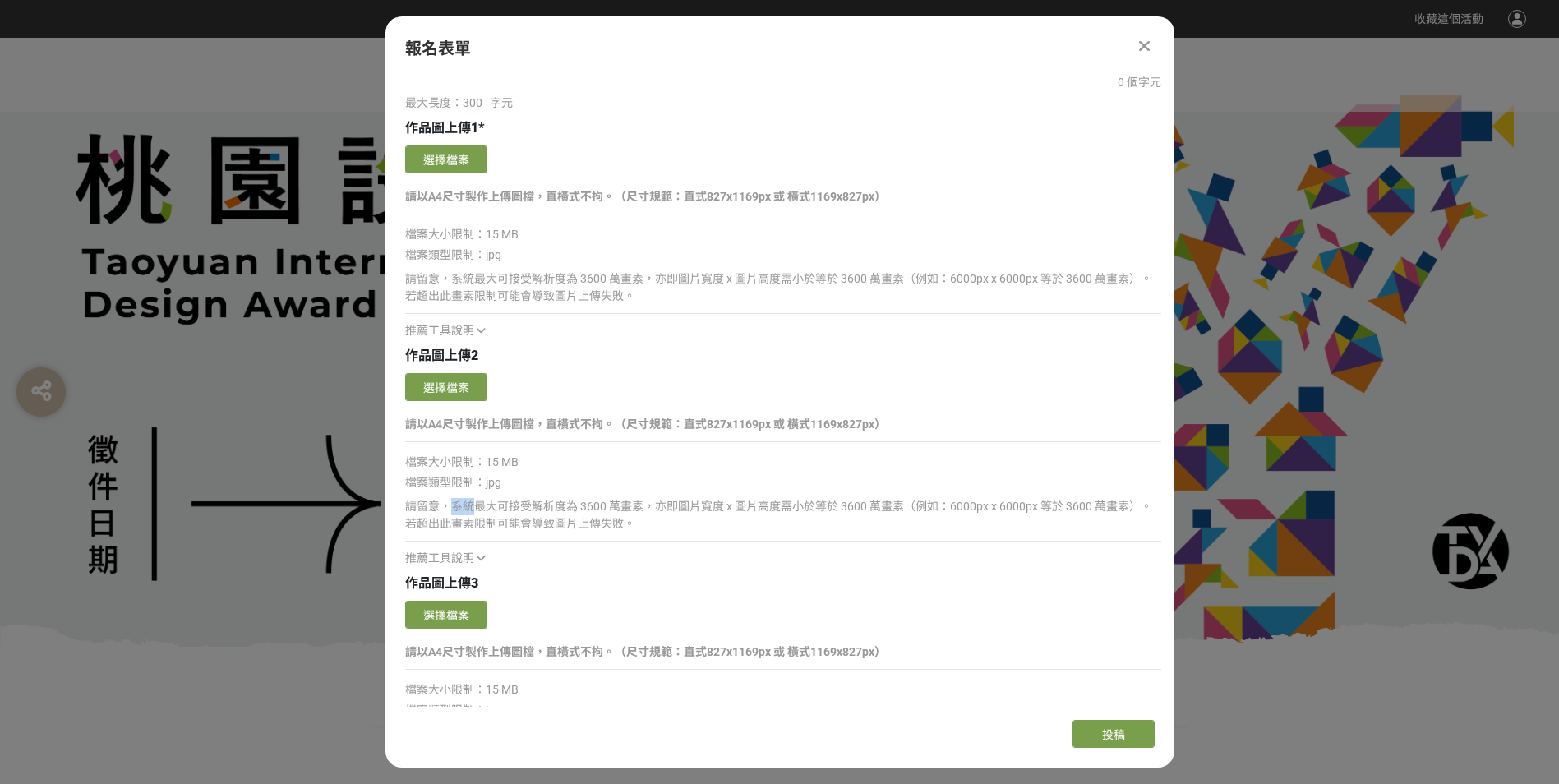
scroll to position [1561, 0]
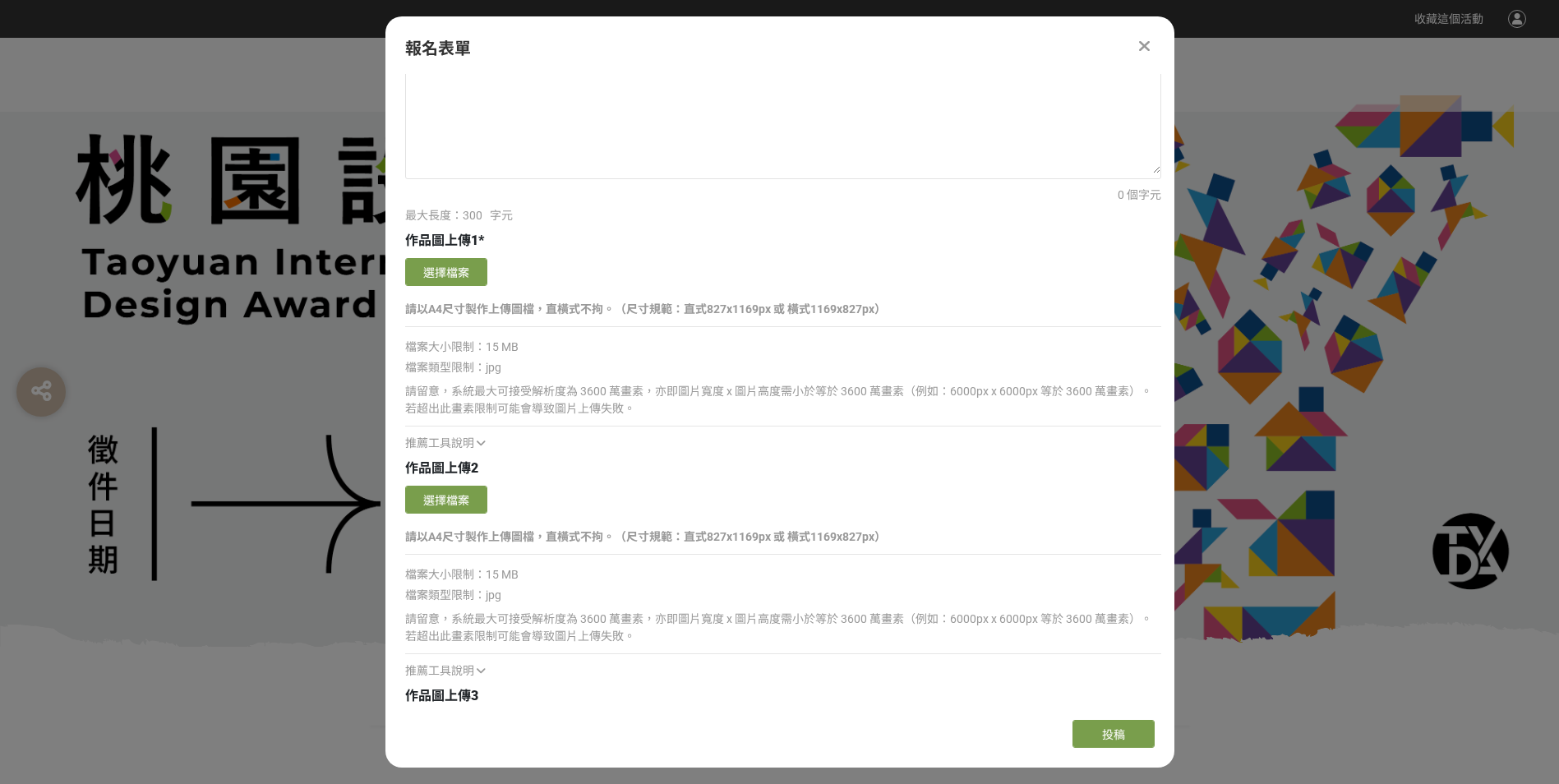
click at [539, 608] on div "請留意，系統最大可接受解析度為 3600 萬畫素，亦即圖片寬度 x 圖片高度需小於等於 3600 萬畫素（例如：6000px x 6000px 等於 3600…" at bounding box center [782, 643] width 756 height 73
click at [450, 271] on button "選擇檔案" at bounding box center [446, 272] width 83 height 28
click at [458, 276] on button "選擇檔案" at bounding box center [446, 272] width 83 height 28
click at [420, 261] on button "選擇檔案" at bounding box center [446, 272] width 83 height 28
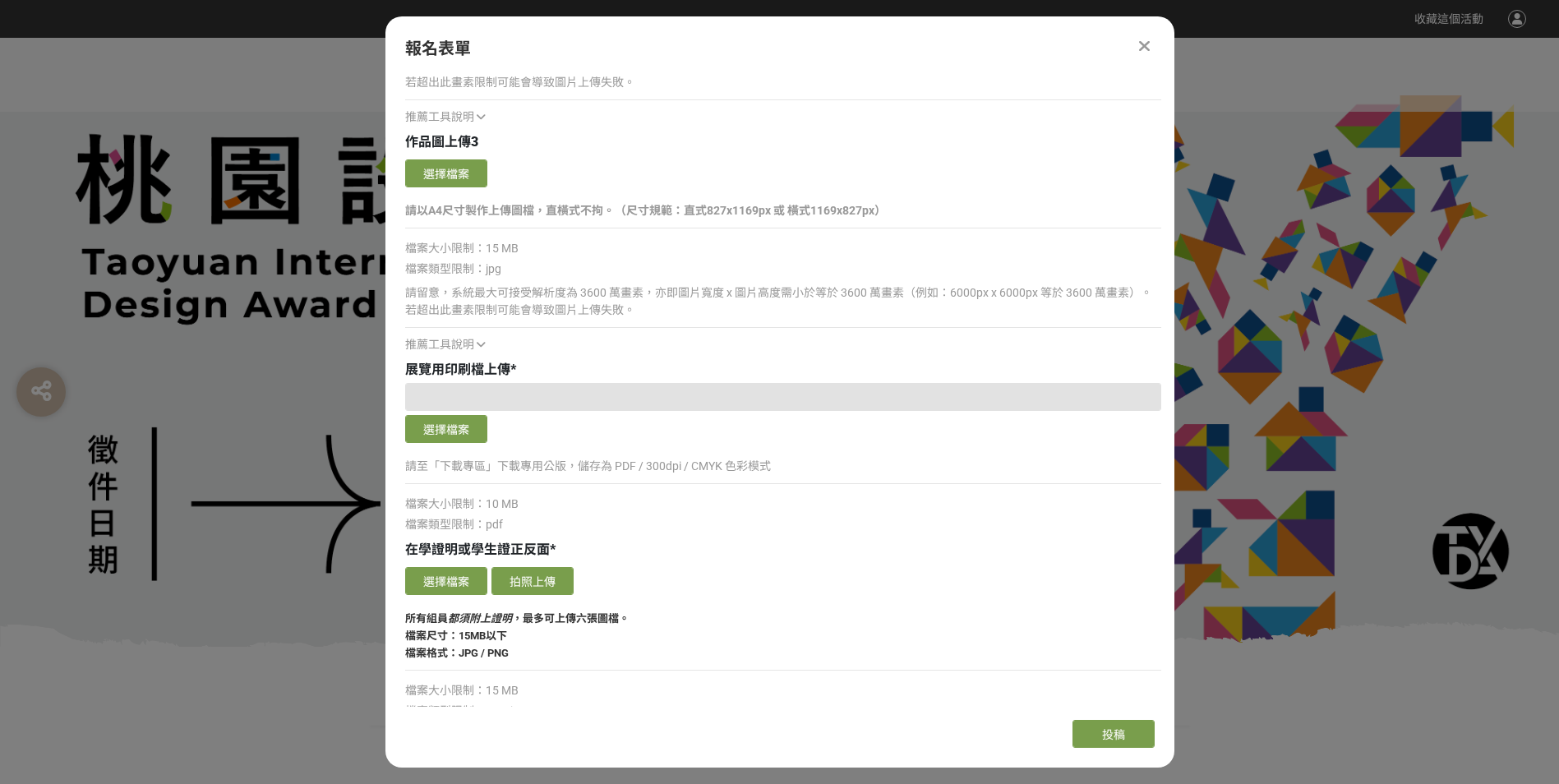
scroll to position [2465, 0]
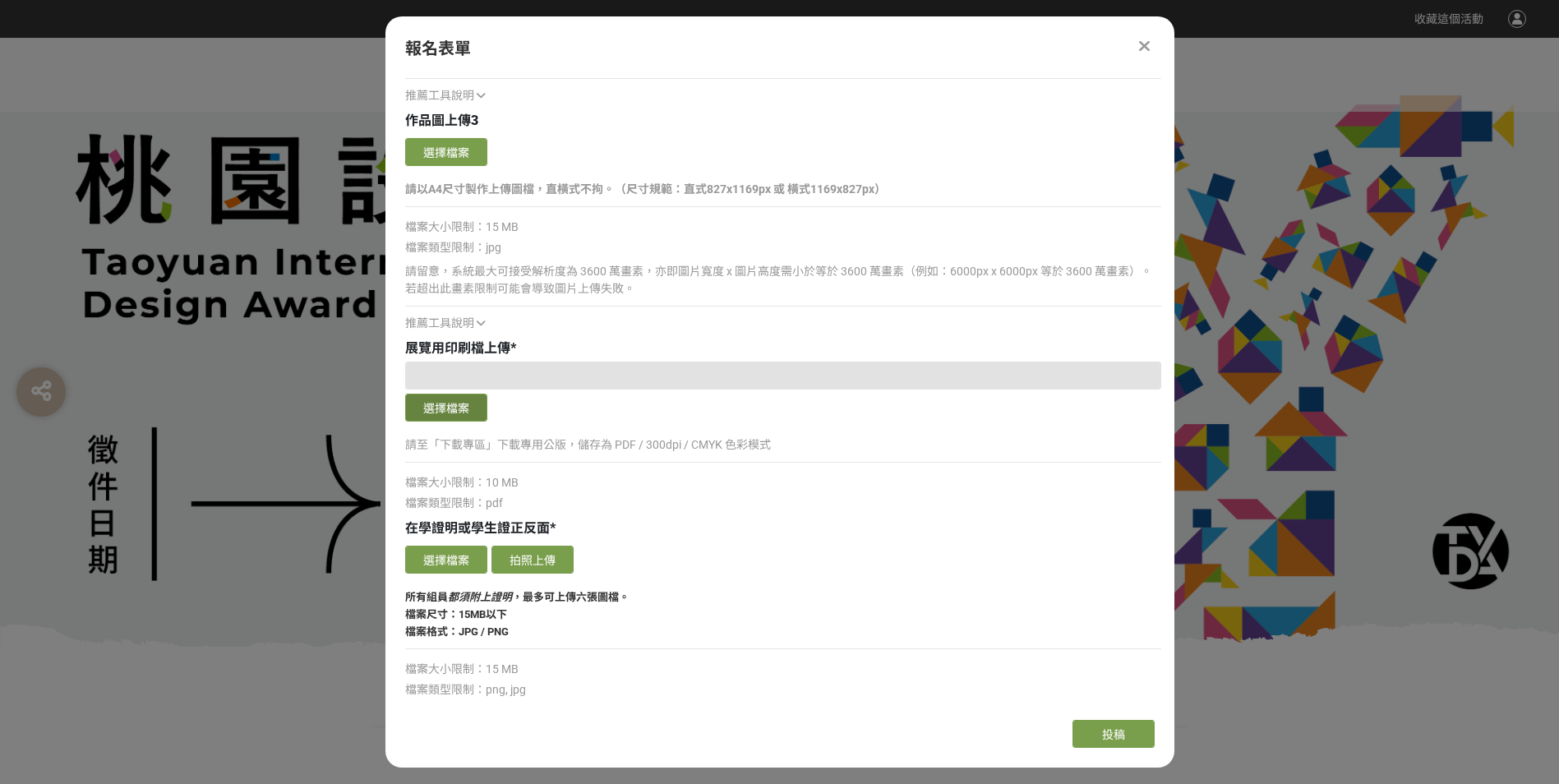
click at [434, 408] on button "選擇檔案" at bounding box center [446, 408] width 83 height 28
click at [481, 320] on icon at bounding box center [481, 323] width 9 height 12
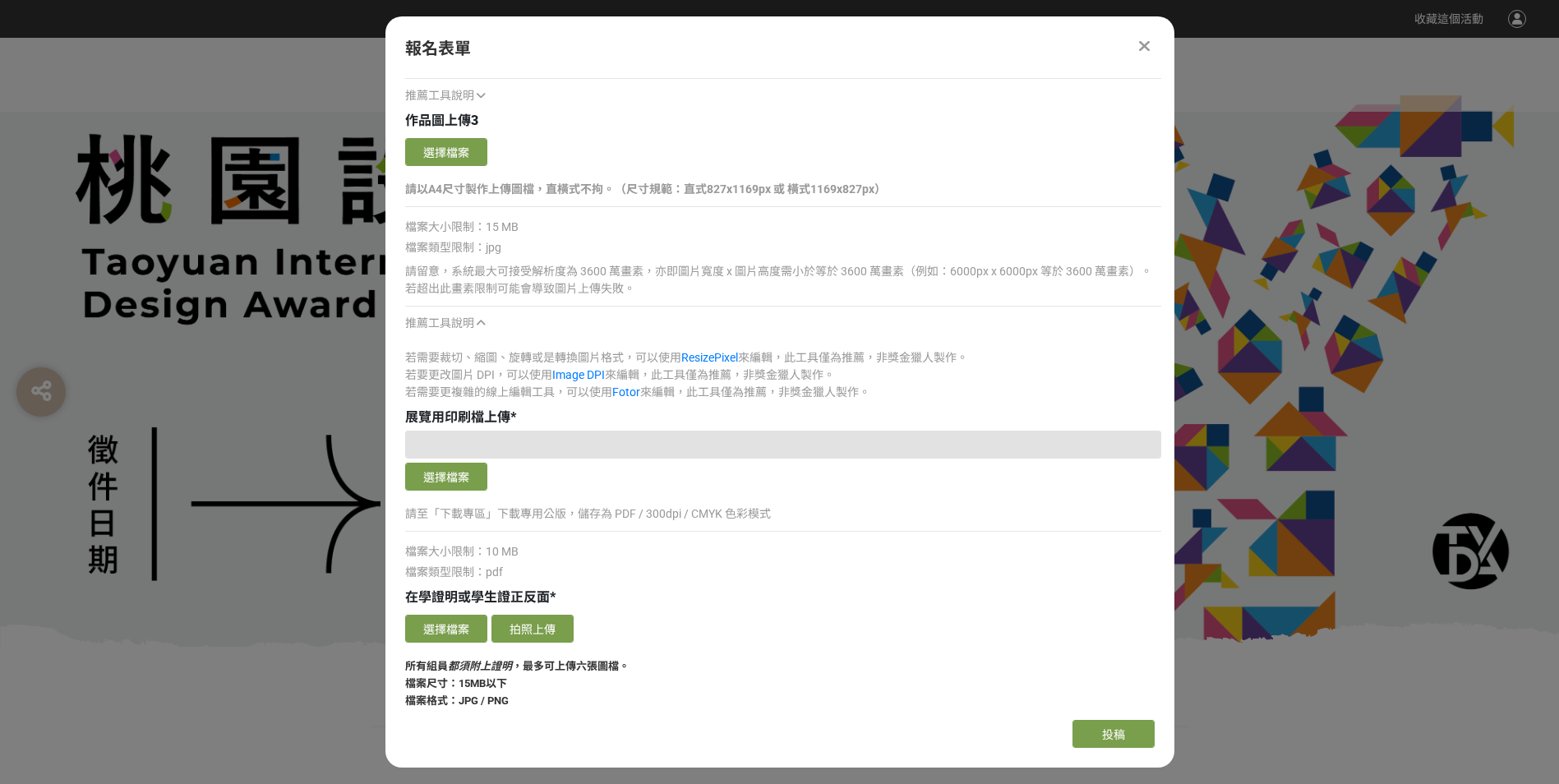
click at [481, 320] on icon at bounding box center [481, 323] width 9 height 12
click at [574, 499] on div "選擇檔案 請至「下載專區」下載專用公版，儲存為 PDF / 300dpi / CMYK 色彩模式 檔案大小限制：10 MB 檔案類型限制：pdf" at bounding box center [782, 506] width 756 height 150
click at [479, 324] on icon at bounding box center [481, 323] width 9 height 12
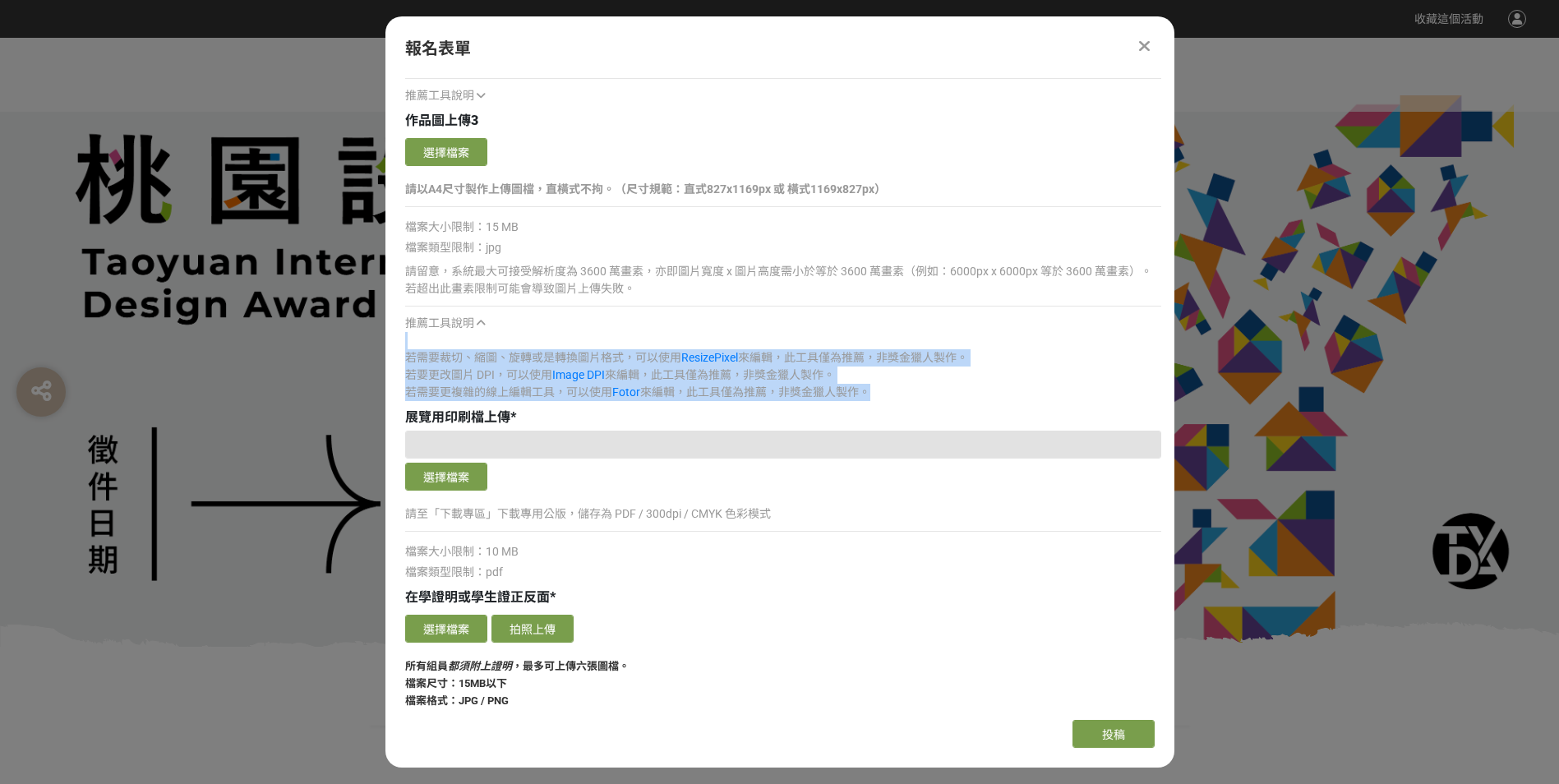
click at [479, 324] on icon at bounding box center [481, 323] width 9 height 12
click at [482, 324] on icon at bounding box center [481, 323] width 9 height 12
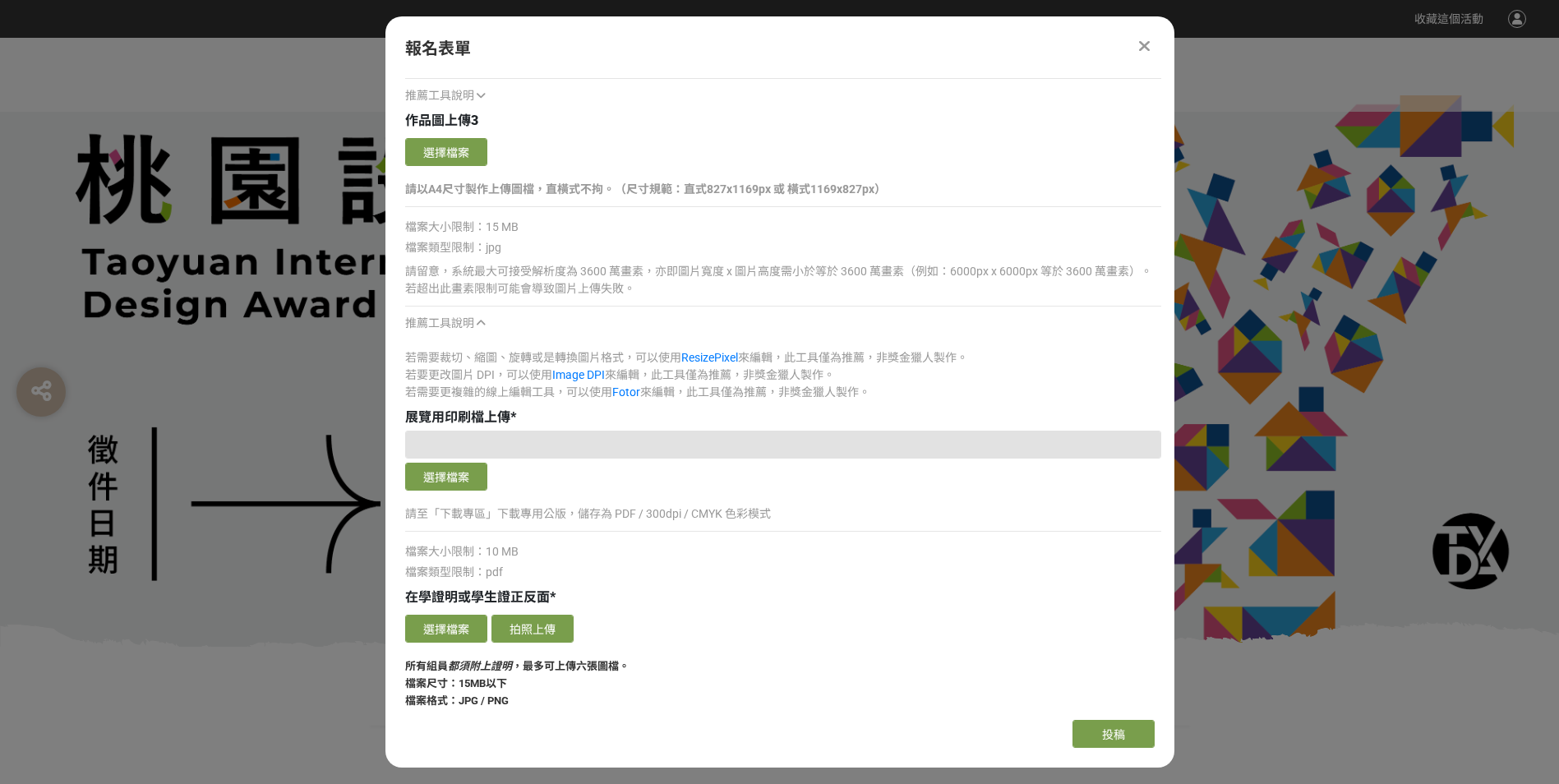
click at [482, 324] on icon at bounding box center [481, 323] width 9 height 12
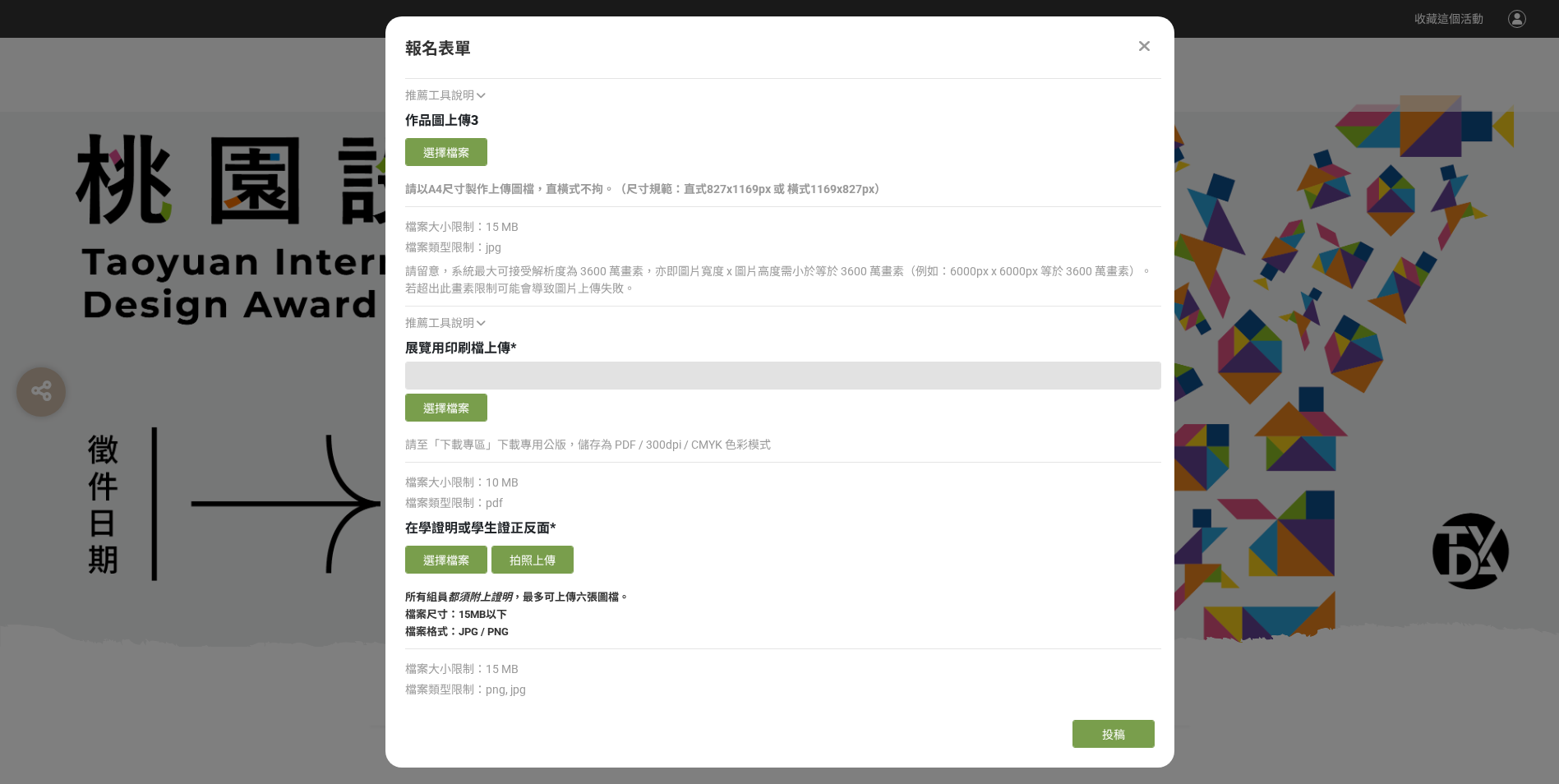
drag, startPoint x: 482, startPoint y: 324, endPoint x: 488, endPoint y: 375, distance: 51.4
click at [488, 375] on div at bounding box center [782, 376] width 756 height 28
click at [513, 380] on div at bounding box center [782, 376] width 756 height 28
click at [488, 344] on span "展覽用印刷檔上傳" at bounding box center [457, 347] width 105 height 16
click at [509, 346] on span "展覽用印刷檔上傳" at bounding box center [457, 347] width 105 height 16
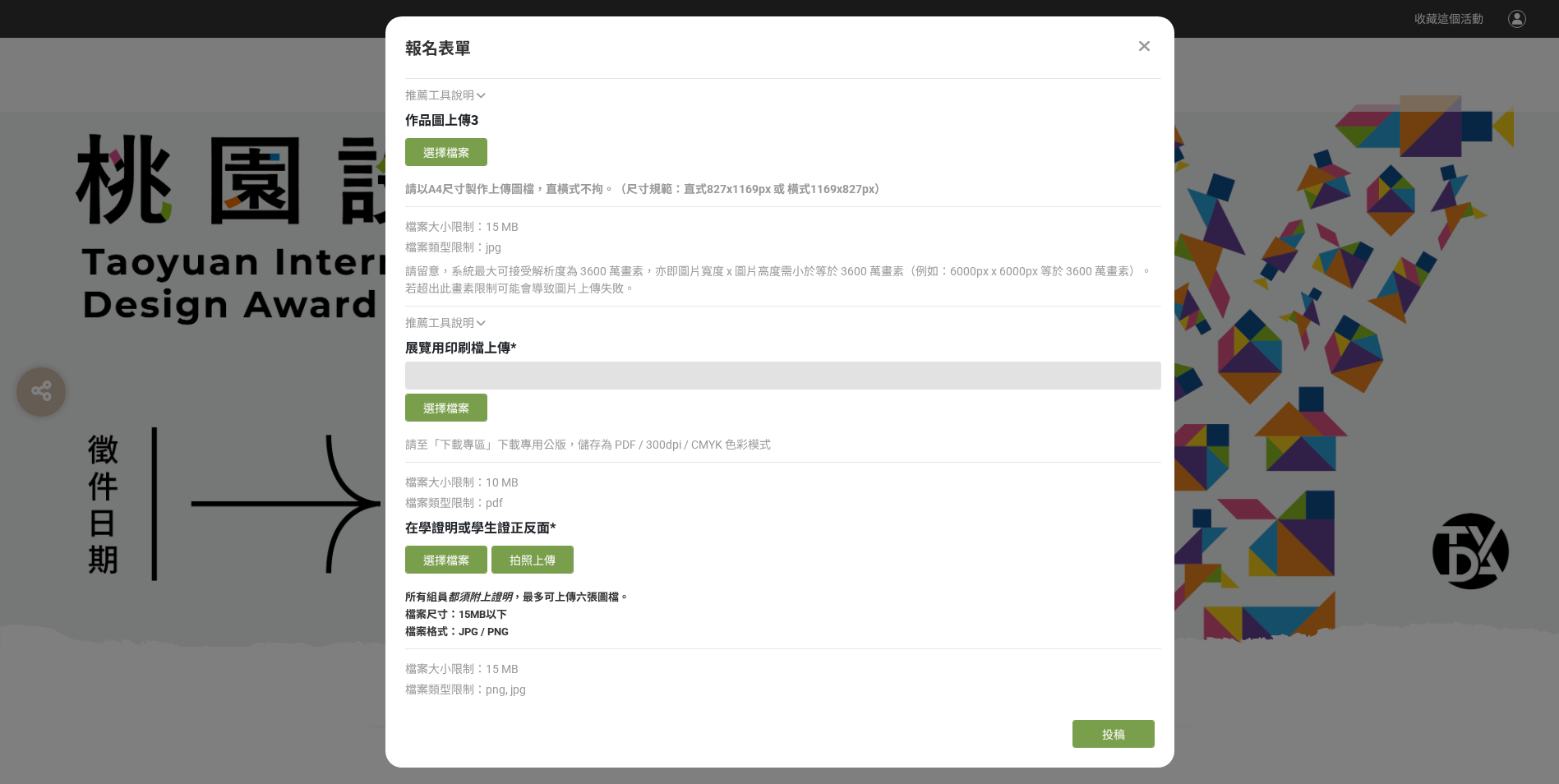
click at [516, 387] on div at bounding box center [782, 376] width 756 height 28
click at [480, 324] on icon at bounding box center [481, 323] width 9 height 12
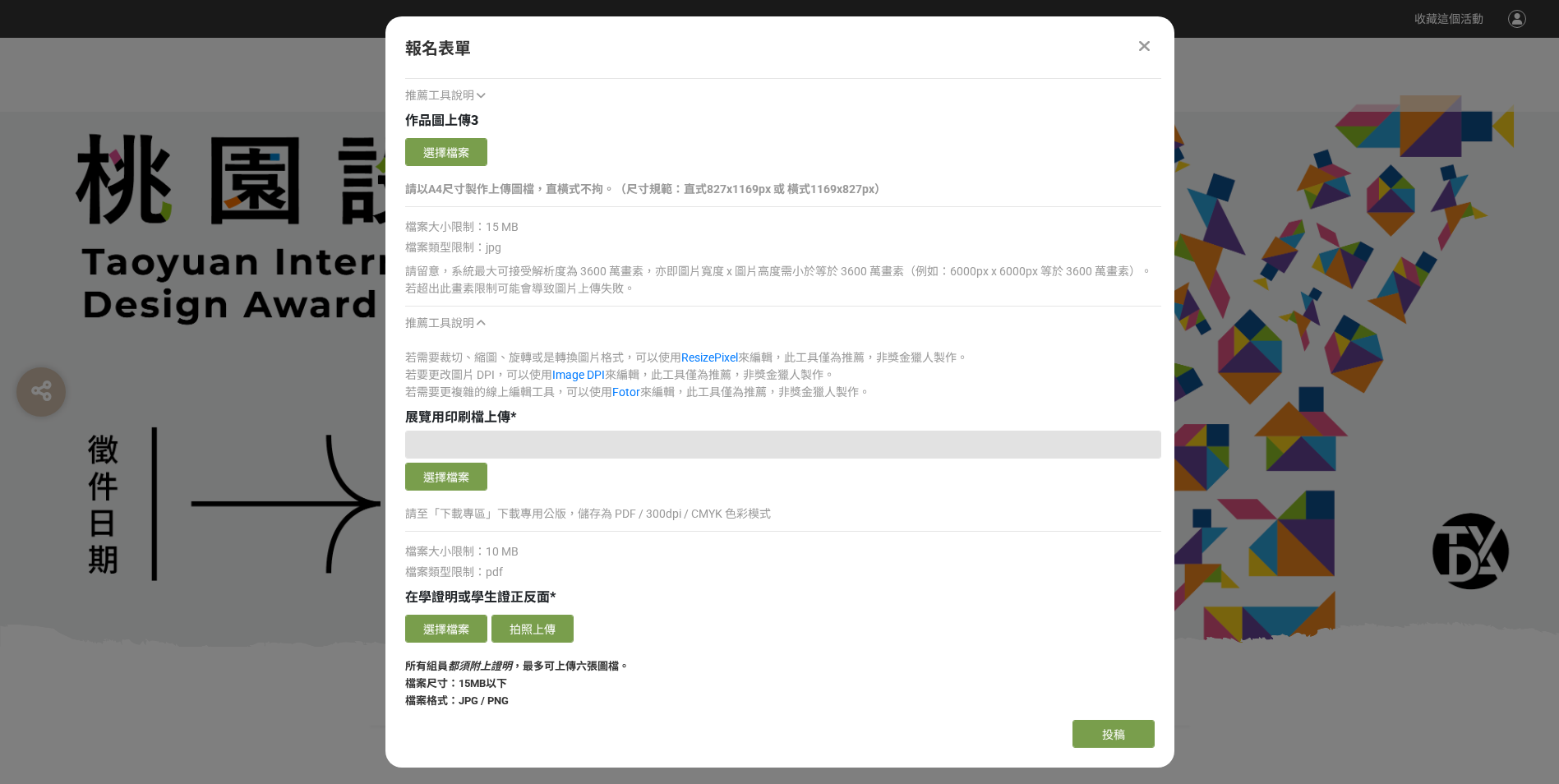
click at [480, 324] on icon at bounding box center [481, 323] width 9 height 12
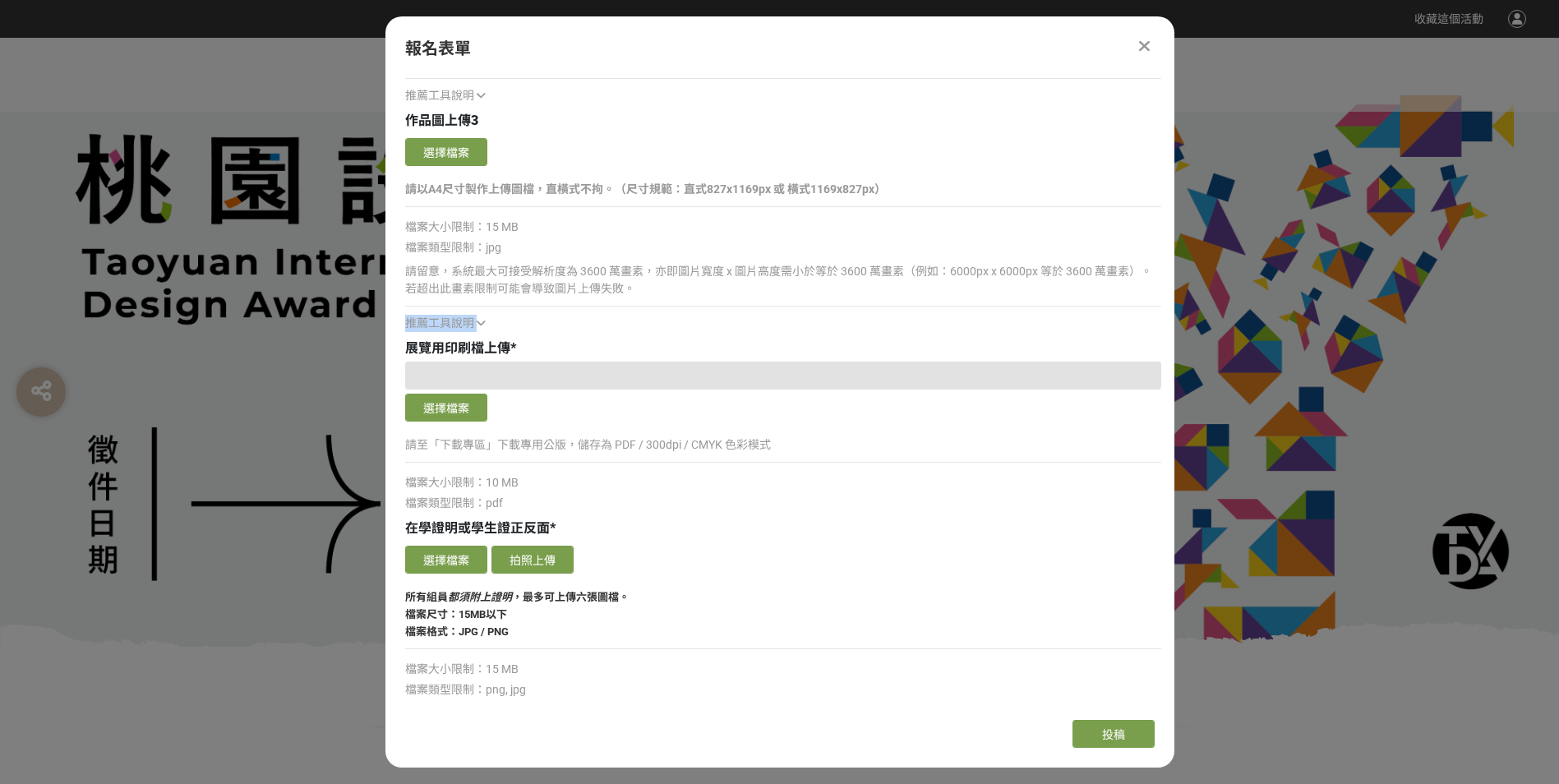
click at [480, 324] on icon at bounding box center [481, 323] width 9 height 12
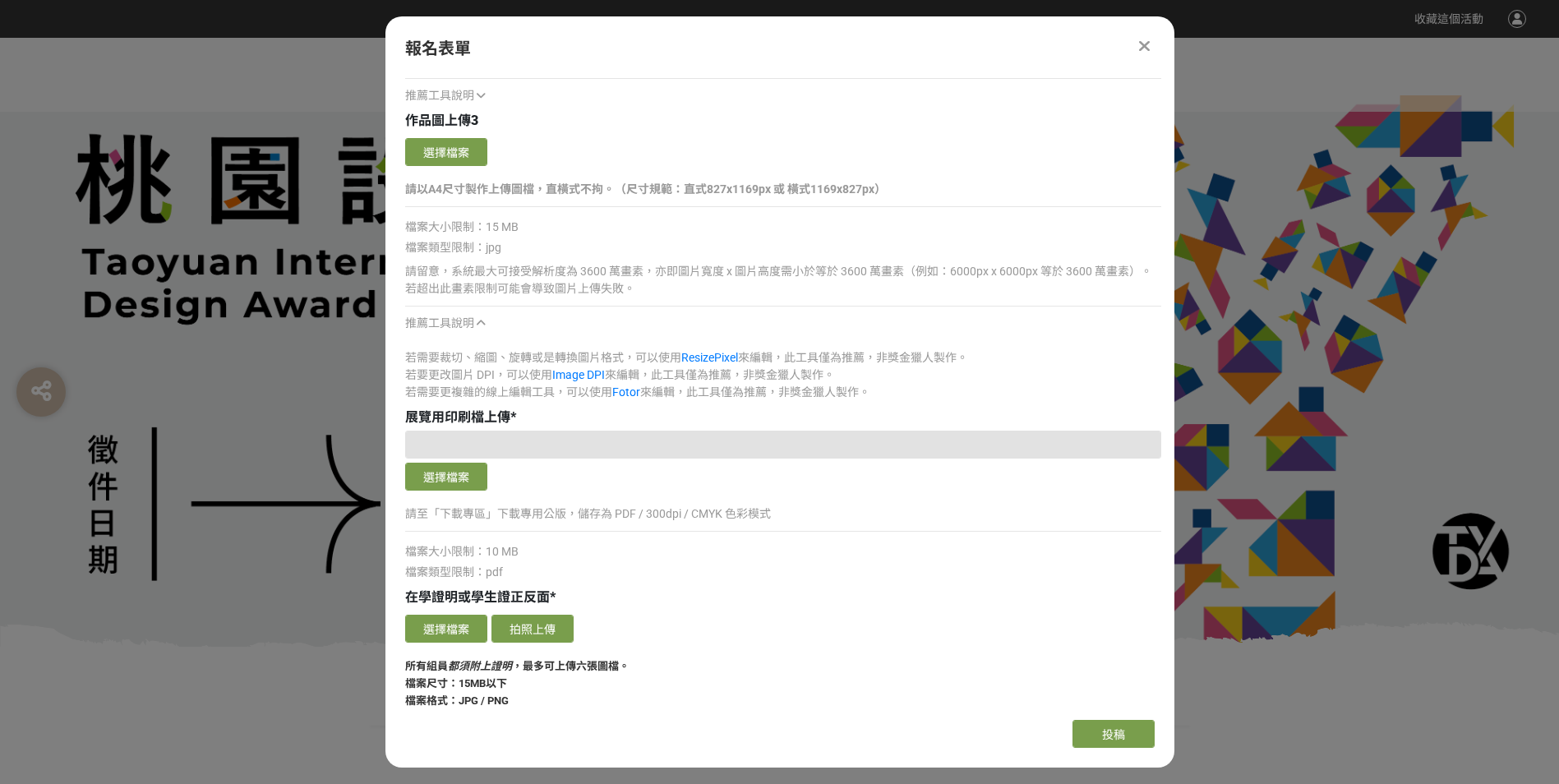
click at [782, 408] on div "展覽用印刷檔上傳 *" at bounding box center [782, 417] width 756 height 19
drag, startPoint x: 442, startPoint y: 511, endPoint x: 481, endPoint y: 511, distance: 39.0
click at [481, 511] on p "請至「下載專區」下載專用公版，儲存為 PDF / 300dpi / CMYK 色彩模式" at bounding box center [782, 514] width 756 height 17
click at [527, 501] on div "選擇檔案 請至「下載專區」下載專用公版，儲存為 PDF / 300dpi / CMYK 色彩模式 檔案大小限制：10 MB 檔案類型限制：pdf" at bounding box center [782, 506] width 756 height 150
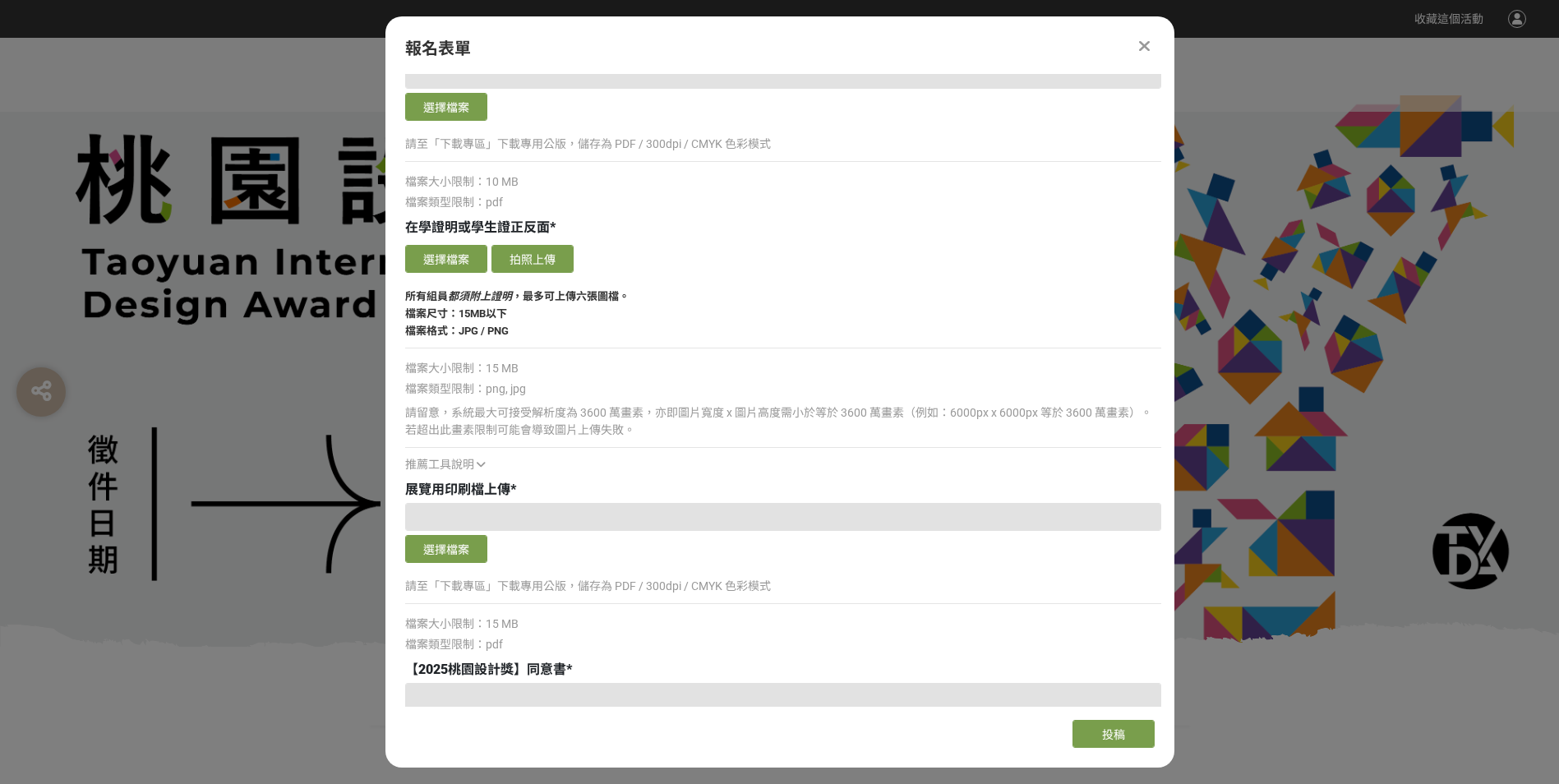
scroll to position [2875, 0]
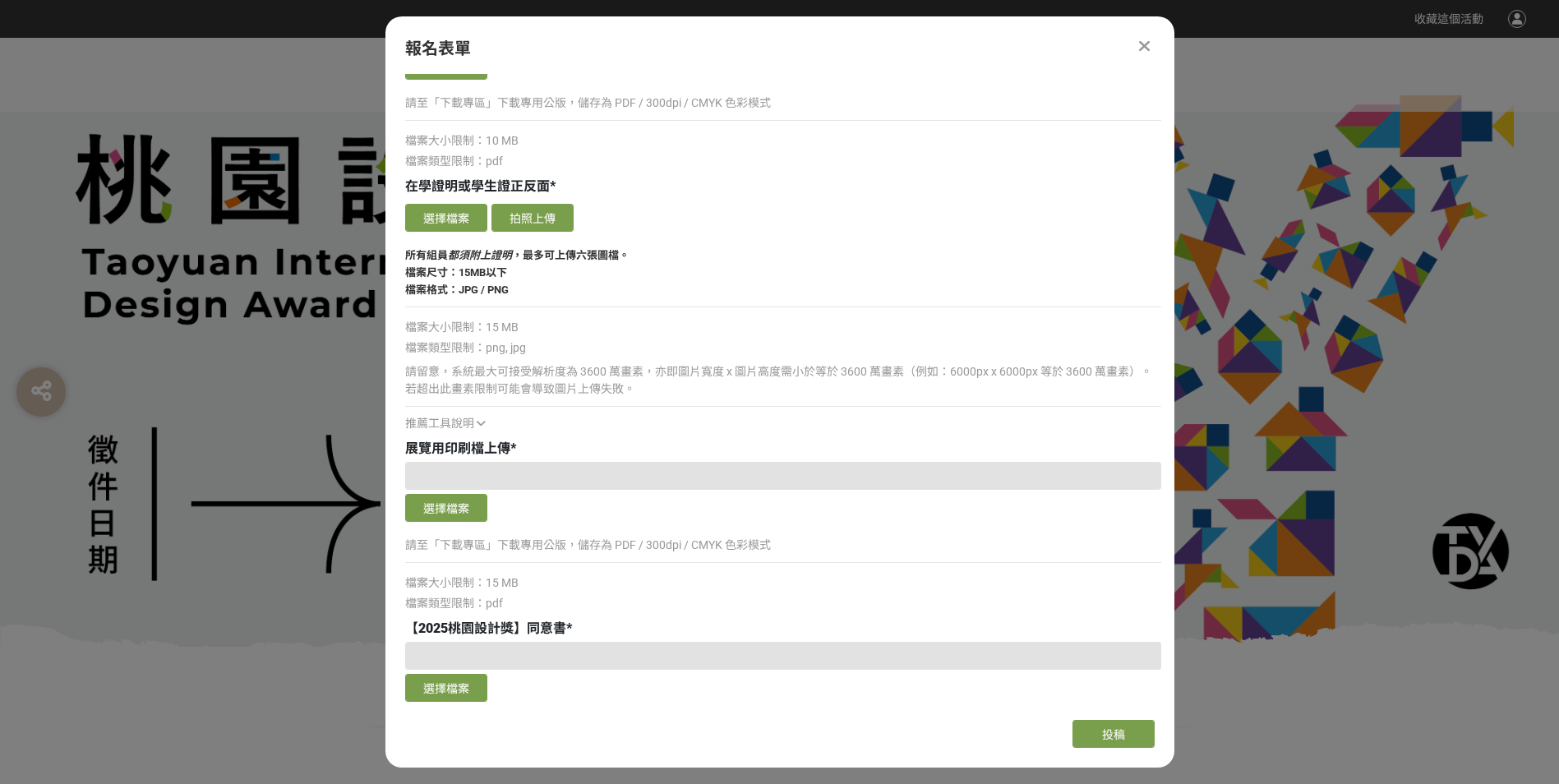
click at [482, 420] on icon at bounding box center [481, 423] width 9 height 12
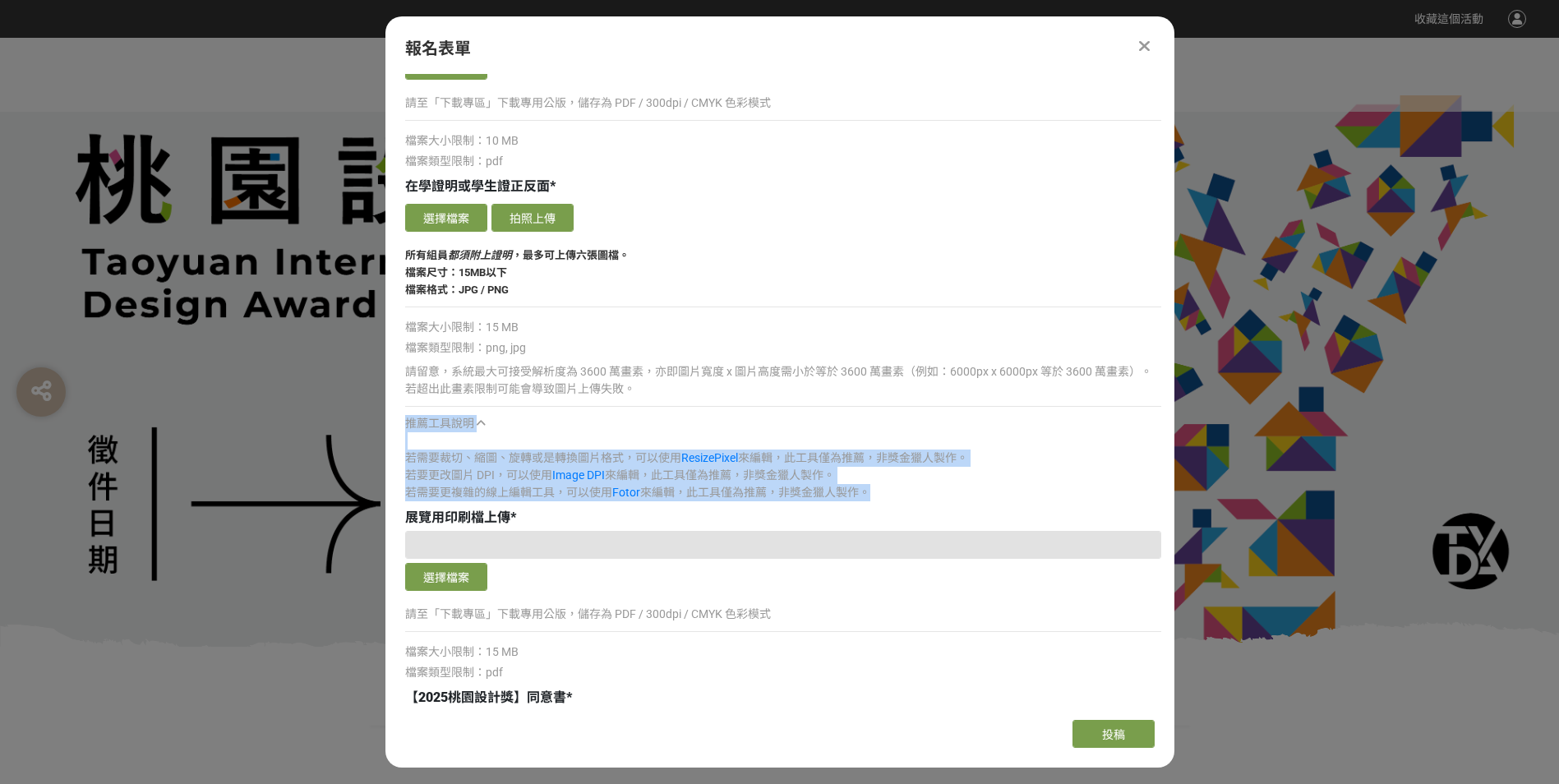
drag, startPoint x: 482, startPoint y: 420, endPoint x: 605, endPoint y: 431, distance: 123.5
click at [605, 431] on div "推薦工具說明" at bounding box center [782, 424] width 756 height 17
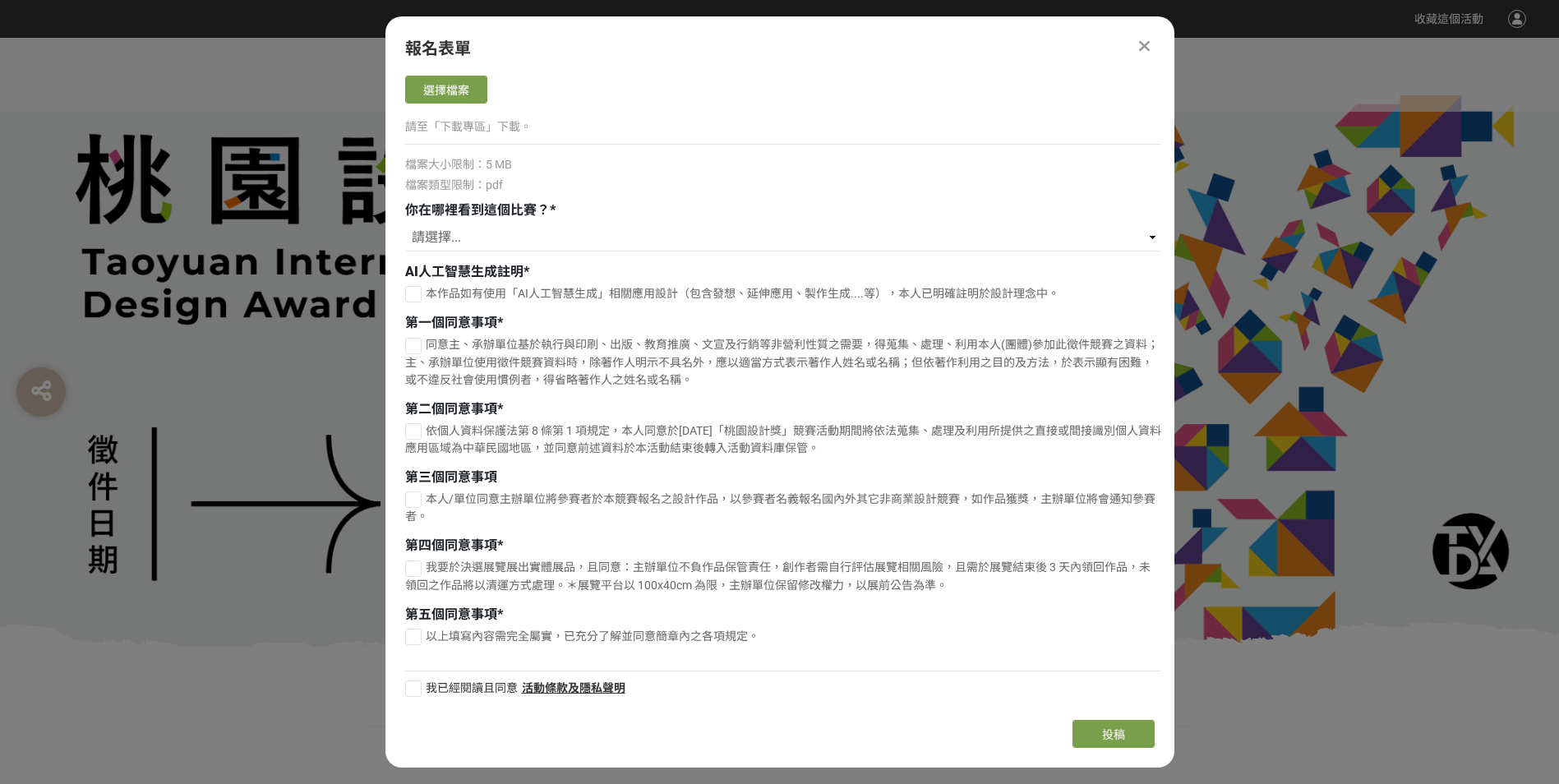
scroll to position [3795, 0]
